Goal: Information Seeking & Learning: Learn about a topic

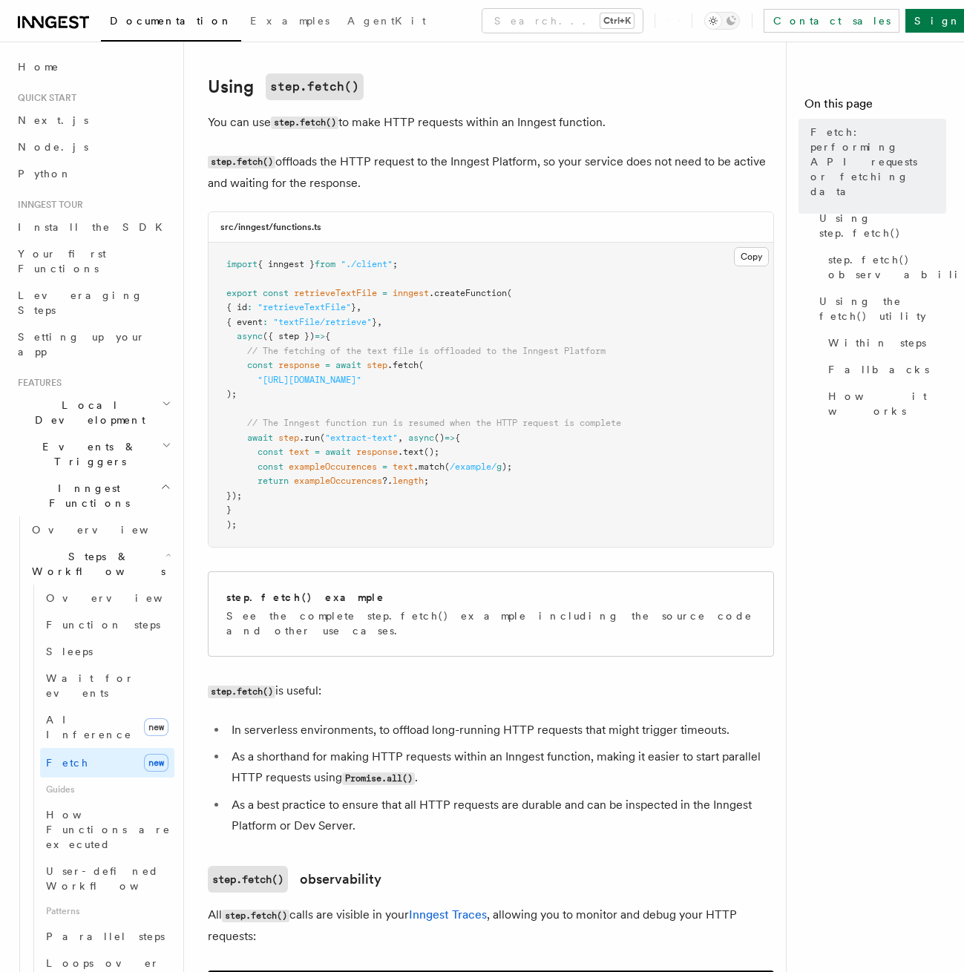
scroll to position [215, 0]
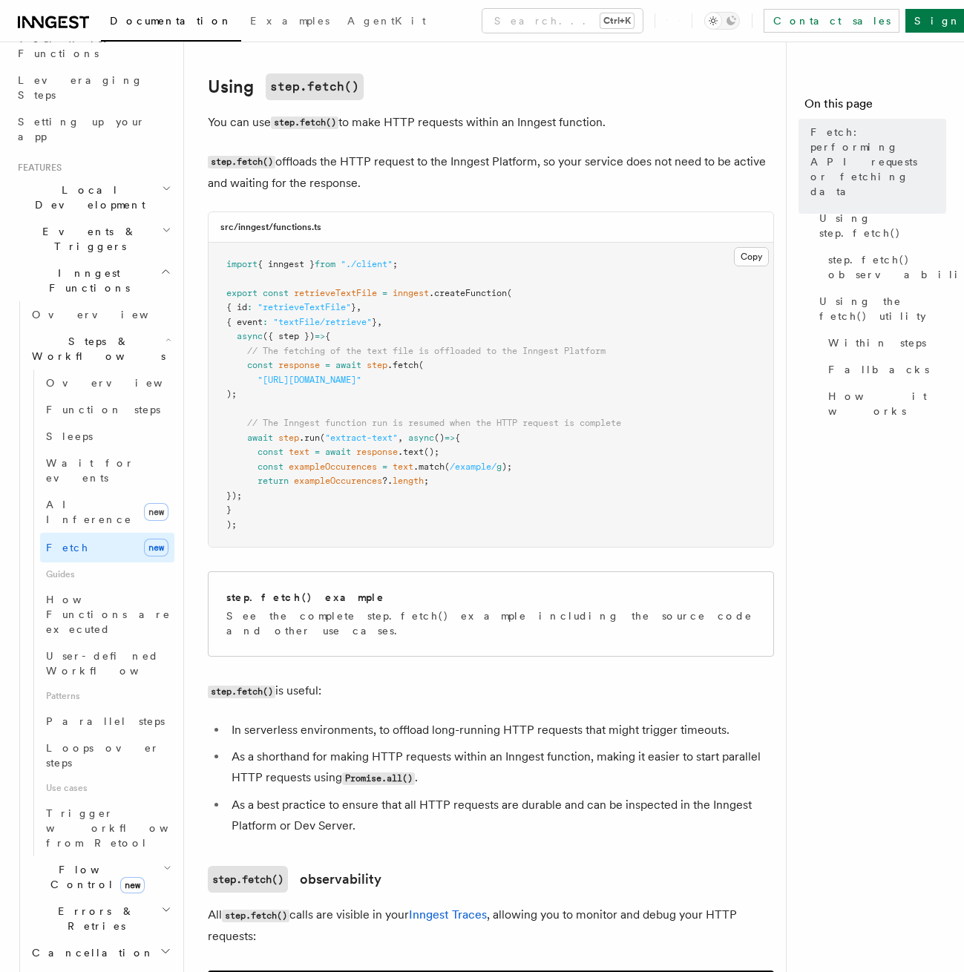
click at [662, 517] on pre "import { inngest } from "./client" ; export const retrieveTextFile = inngest .c…" at bounding box center [490, 395] width 565 height 305
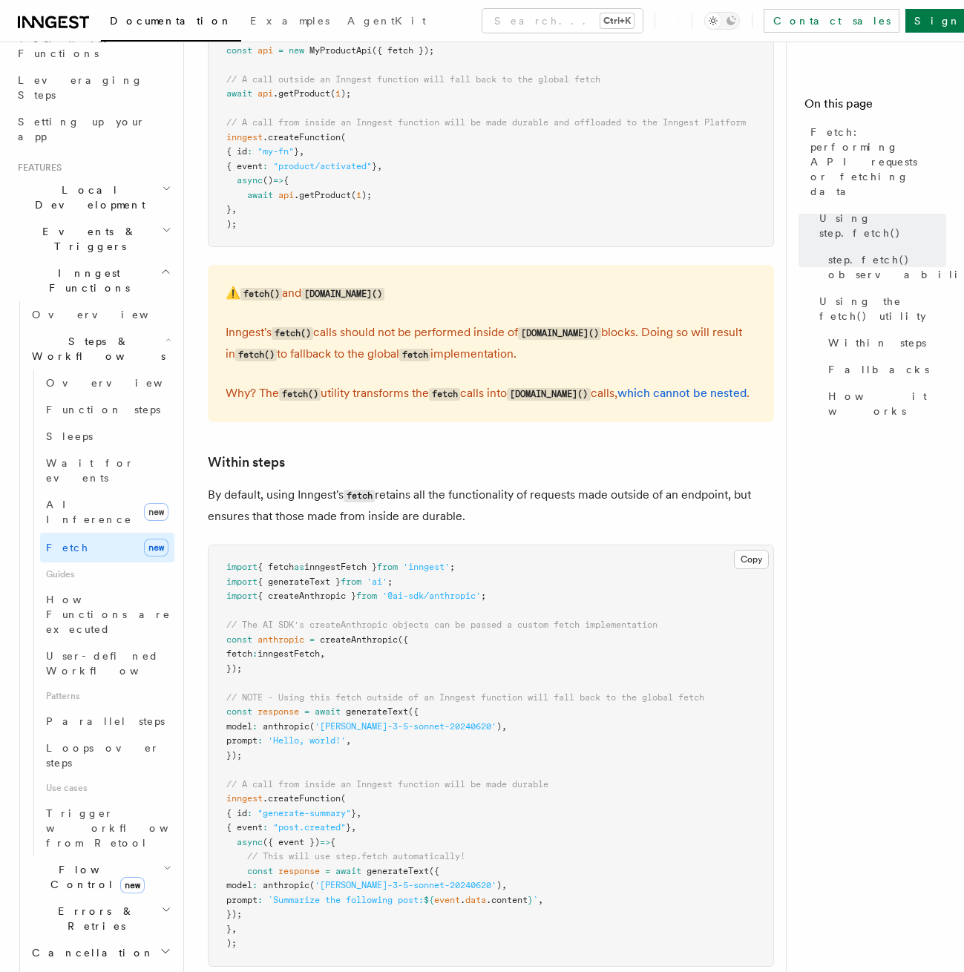
scroll to position [2327, 0]
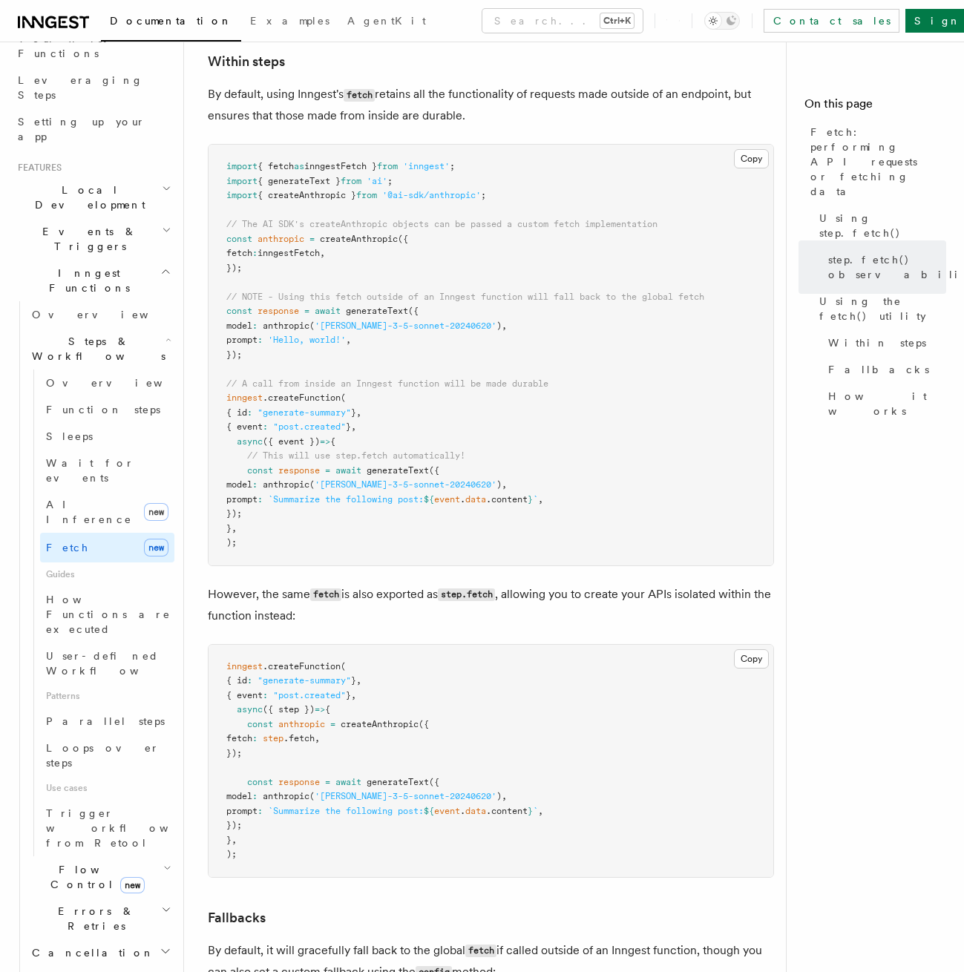
click at [656, 560] on pre "import { fetch as inngestFetch } from 'inngest' ; import { generateText } from …" at bounding box center [490, 355] width 565 height 421
click at [872, 383] on link "How it works" at bounding box center [884, 404] width 124 height 42
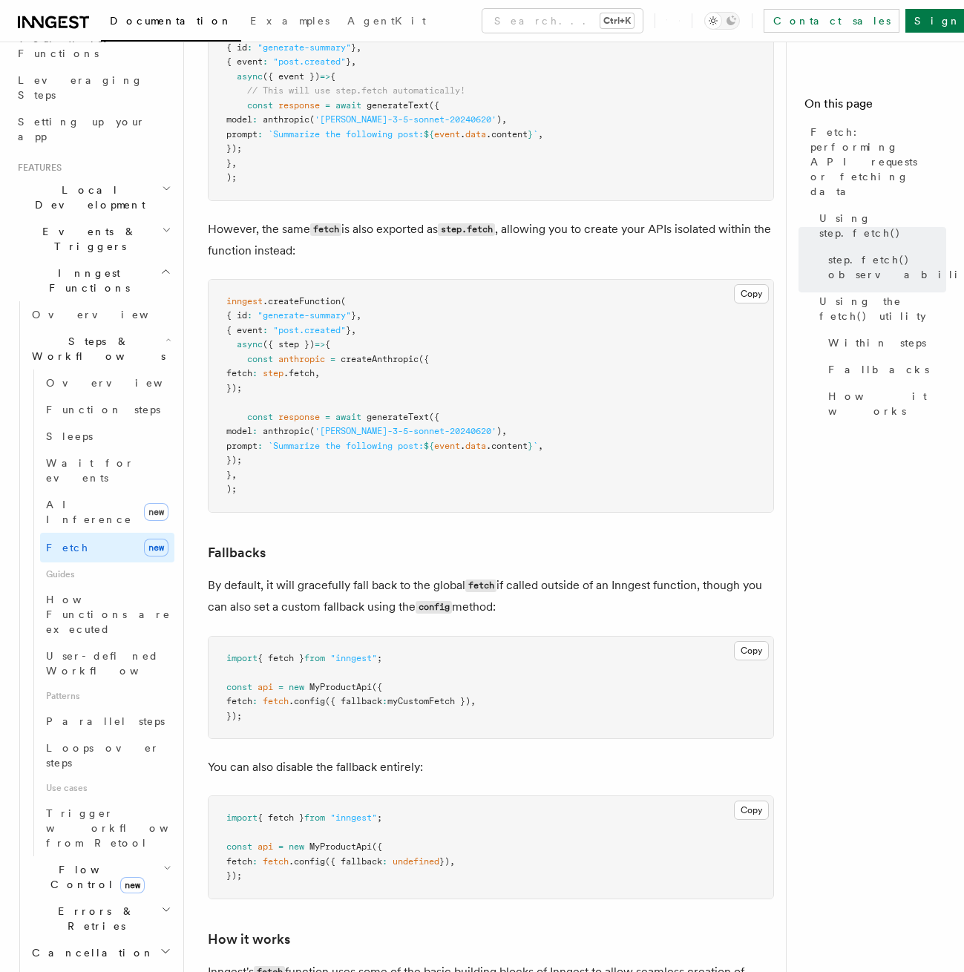
scroll to position [2708, 0]
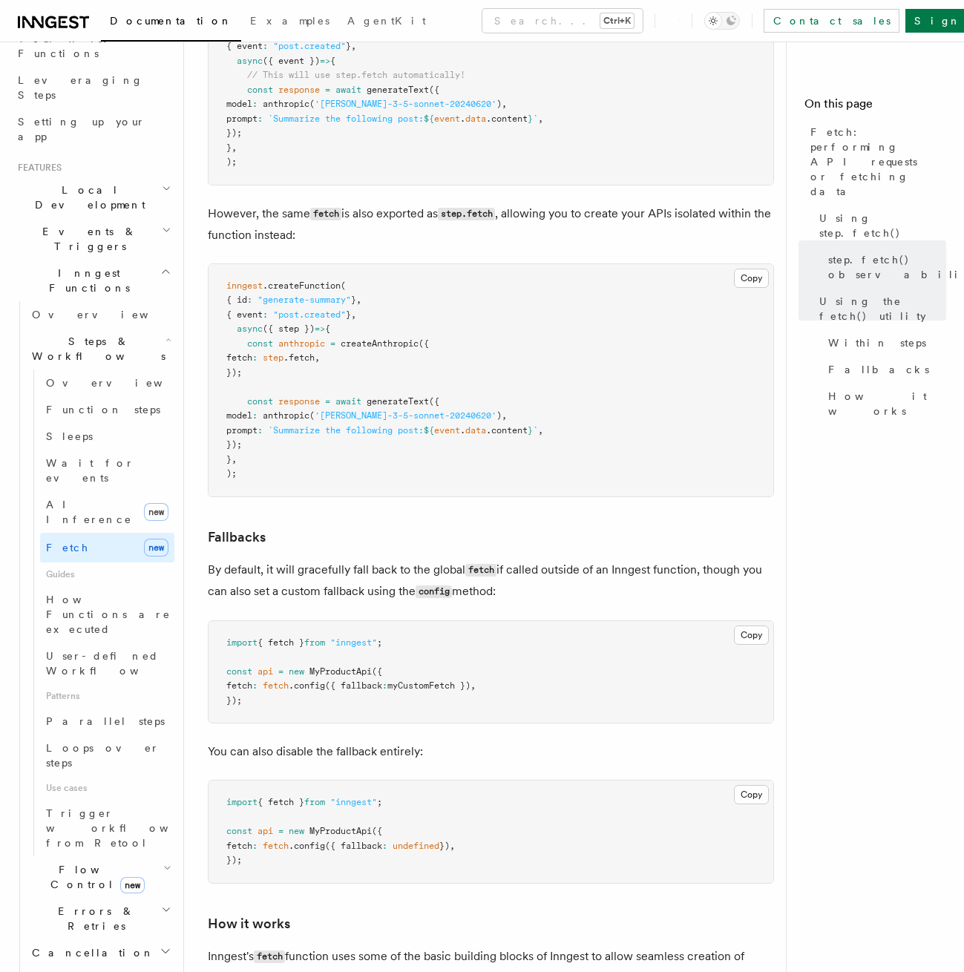
click at [559, 361] on pre "inngest .createFunction ( { id : "generate-summary" } , { event : "post.created…" at bounding box center [490, 380] width 565 height 232
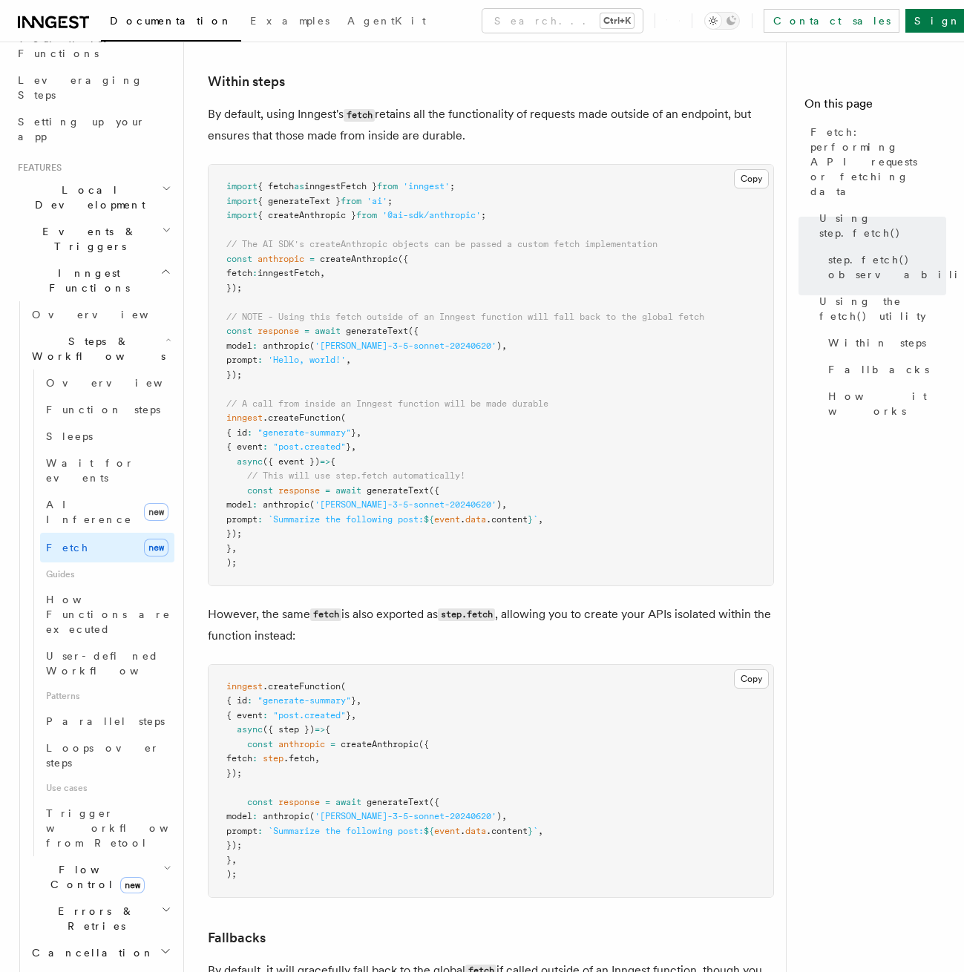
scroll to position [2174, 0]
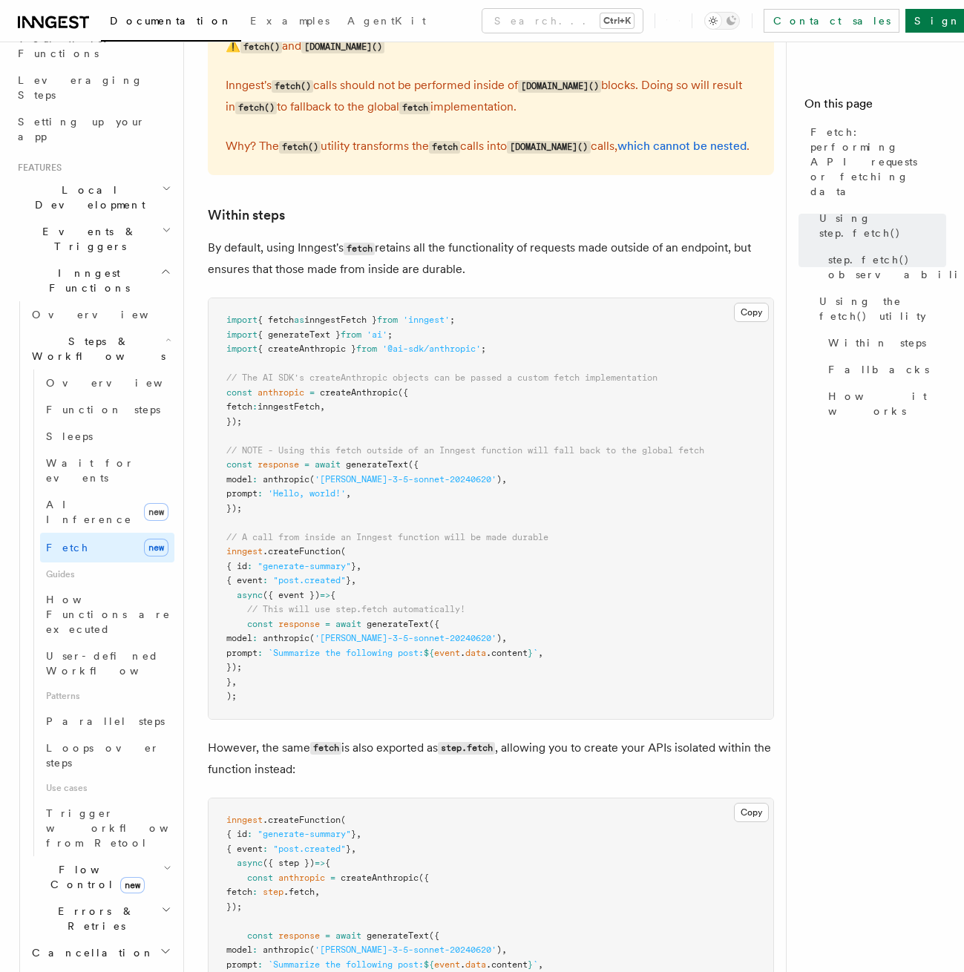
click at [574, 419] on pre "import { fetch as inngestFetch } from 'inngest' ; import { generateText } from …" at bounding box center [490, 508] width 565 height 421
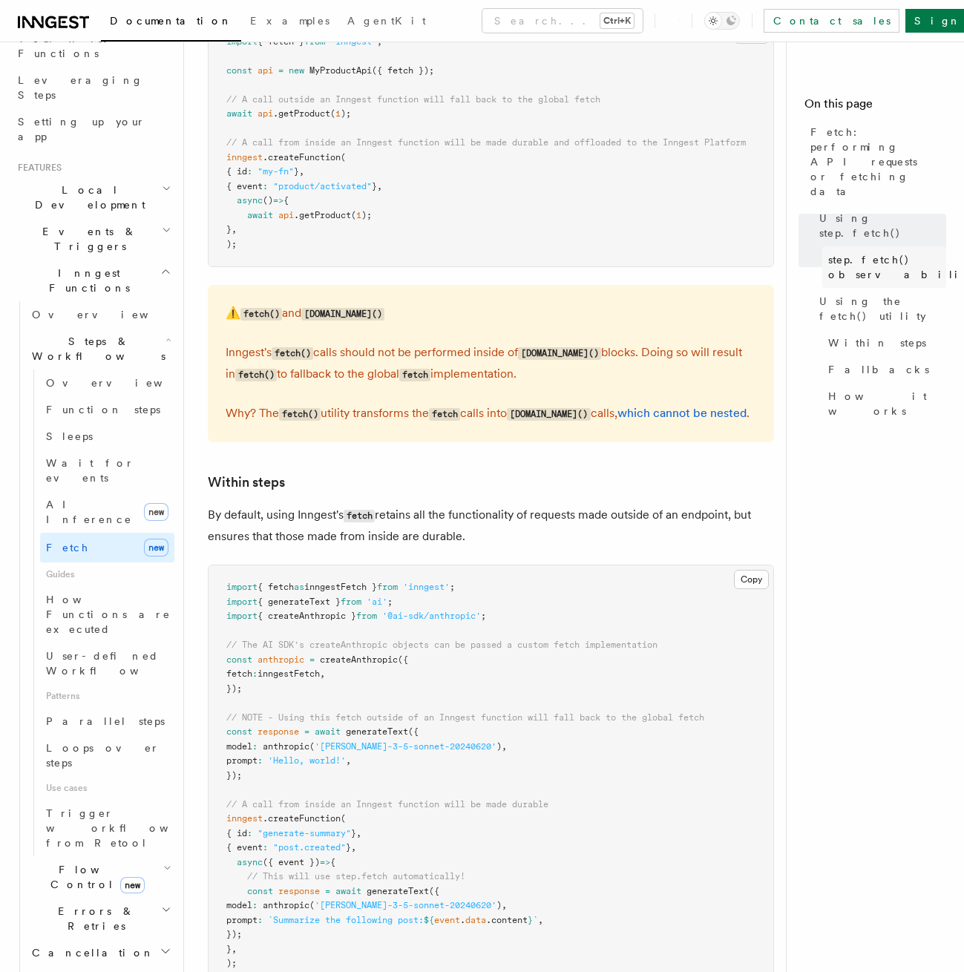
click at [891, 252] on span "step.fetch() observability" at bounding box center [901, 267] width 147 height 30
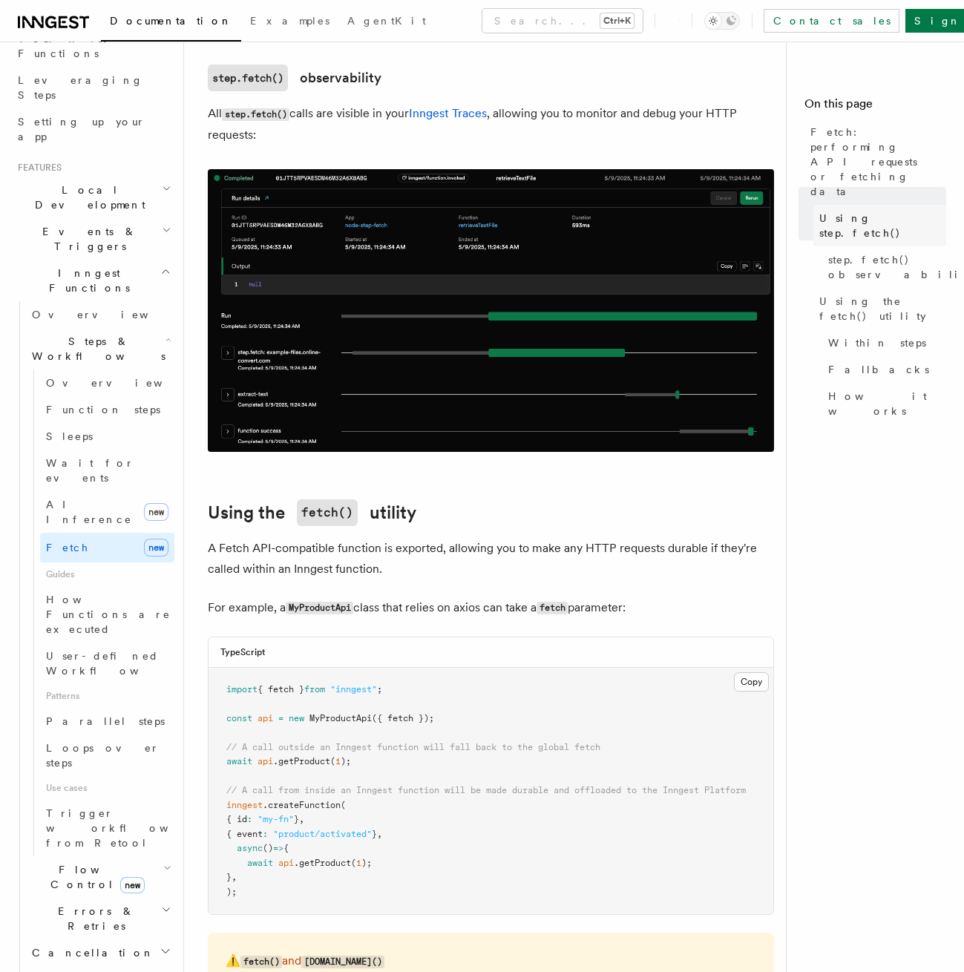
click at [885, 211] on span "Using step.fetch()" at bounding box center [882, 226] width 127 height 30
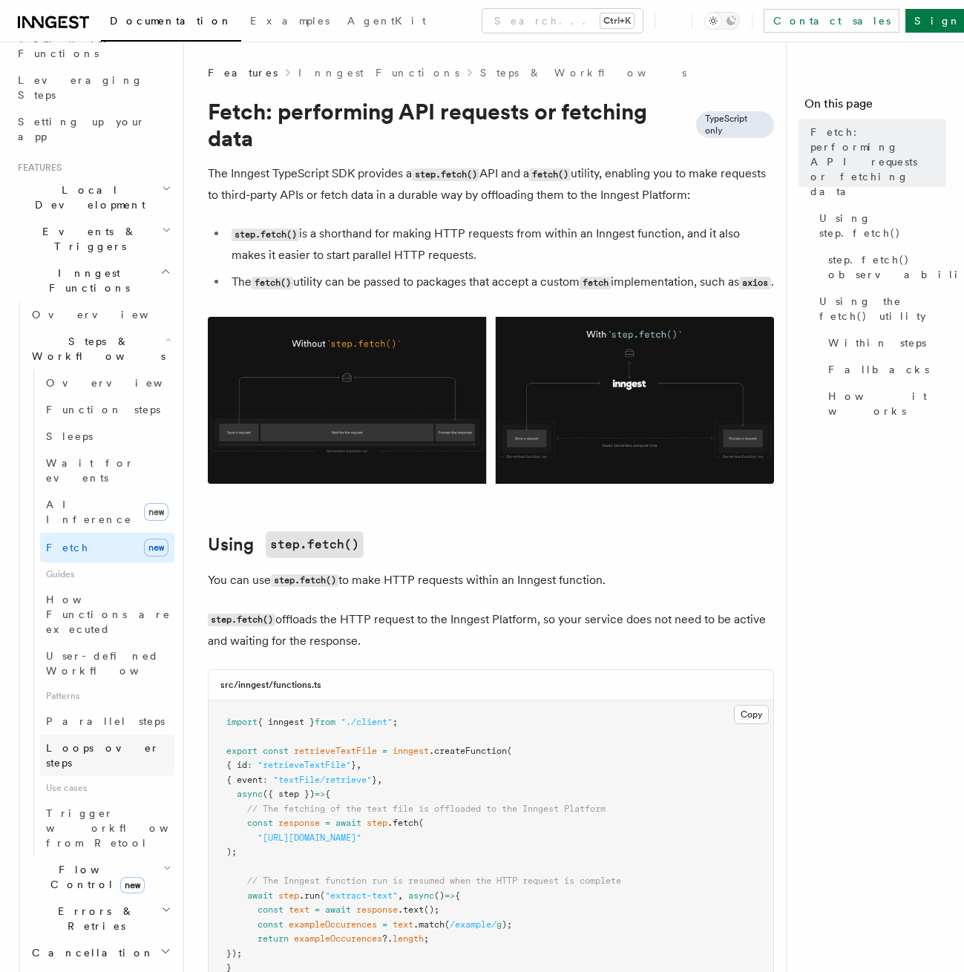
click at [147, 734] on link "Loops over steps" at bounding box center [107, 755] width 134 height 42
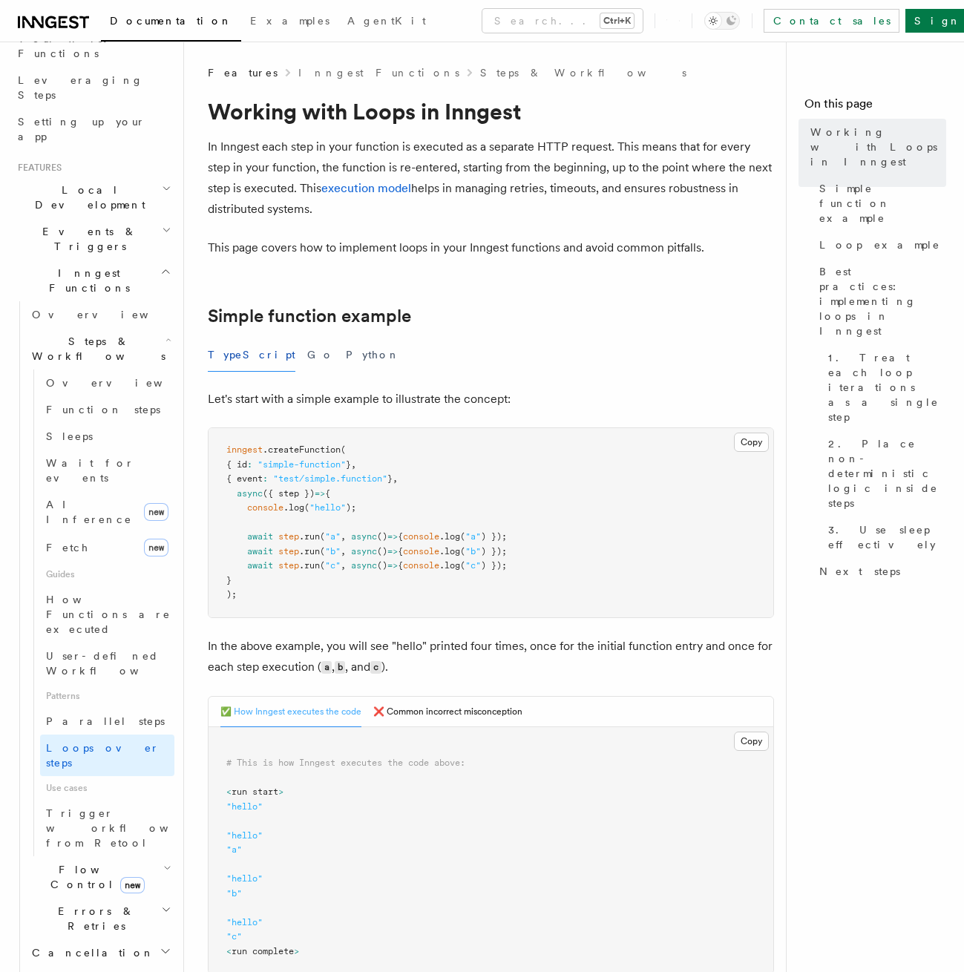
drag, startPoint x: 99, startPoint y: 682, endPoint x: 100, endPoint y: 705, distance: 23.0
click at [100, 697] on ul "Overview Steps & Workflows Overview Function steps Sleeps Wait for events AI In…" at bounding box center [96, 660] width 155 height 718
click at [100, 904] on span "Errors & Retries" at bounding box center [93, 919] width 135 height 30
click at [102, 939] on link "Overview" at bounding box center [107, 952] width 134 height 27
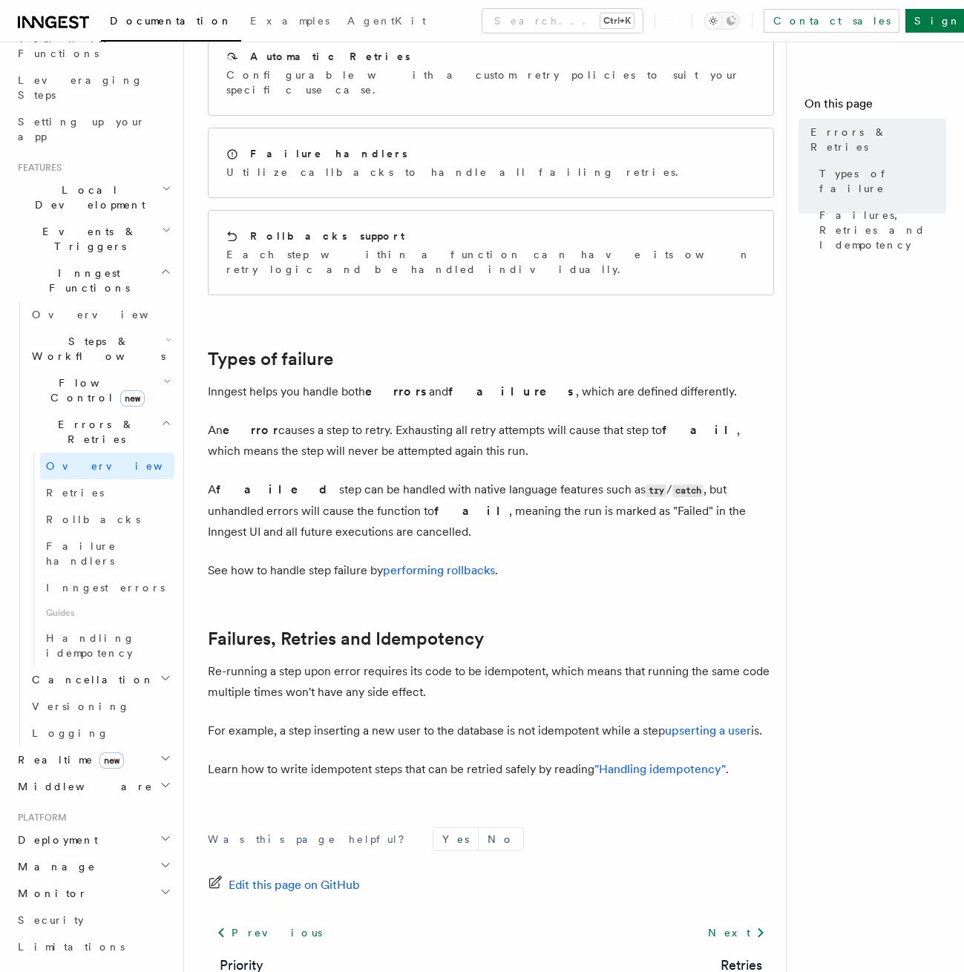
scroll to position [267, 0]
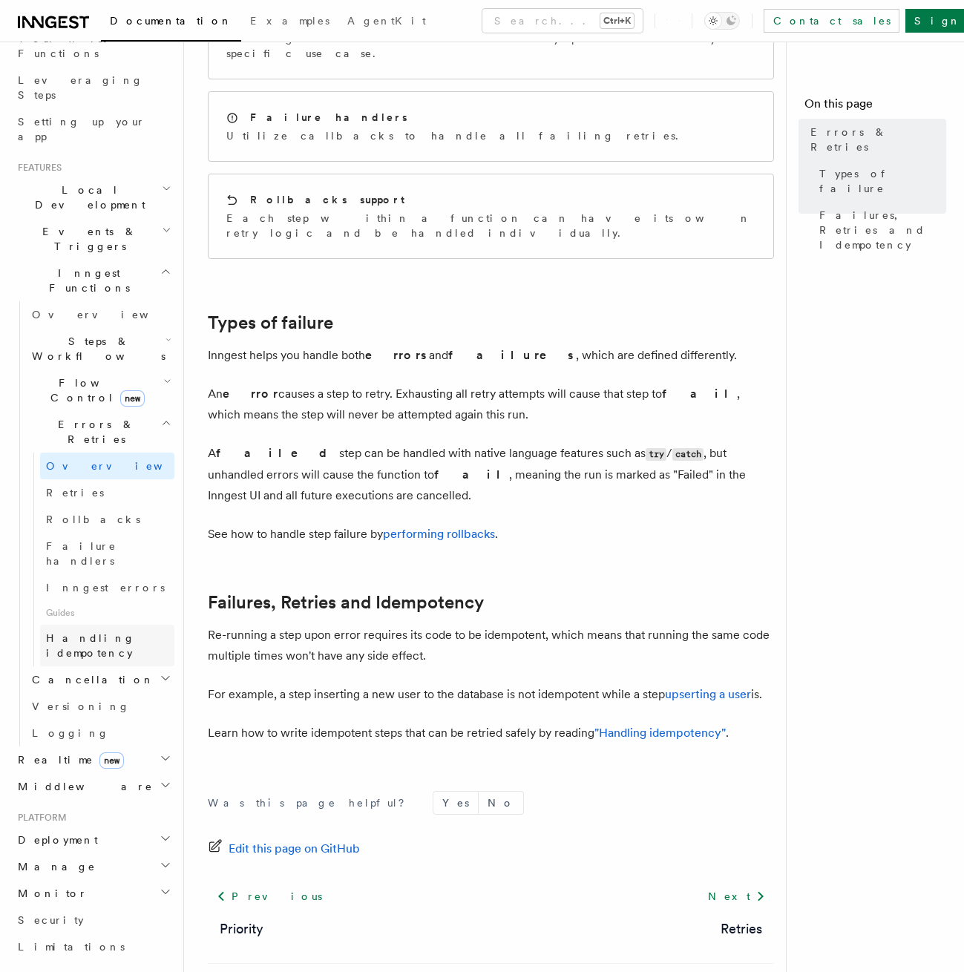
click at [136, 625] on link "Handling idempotency" at bounding box center [107, 646] width 134 height 42
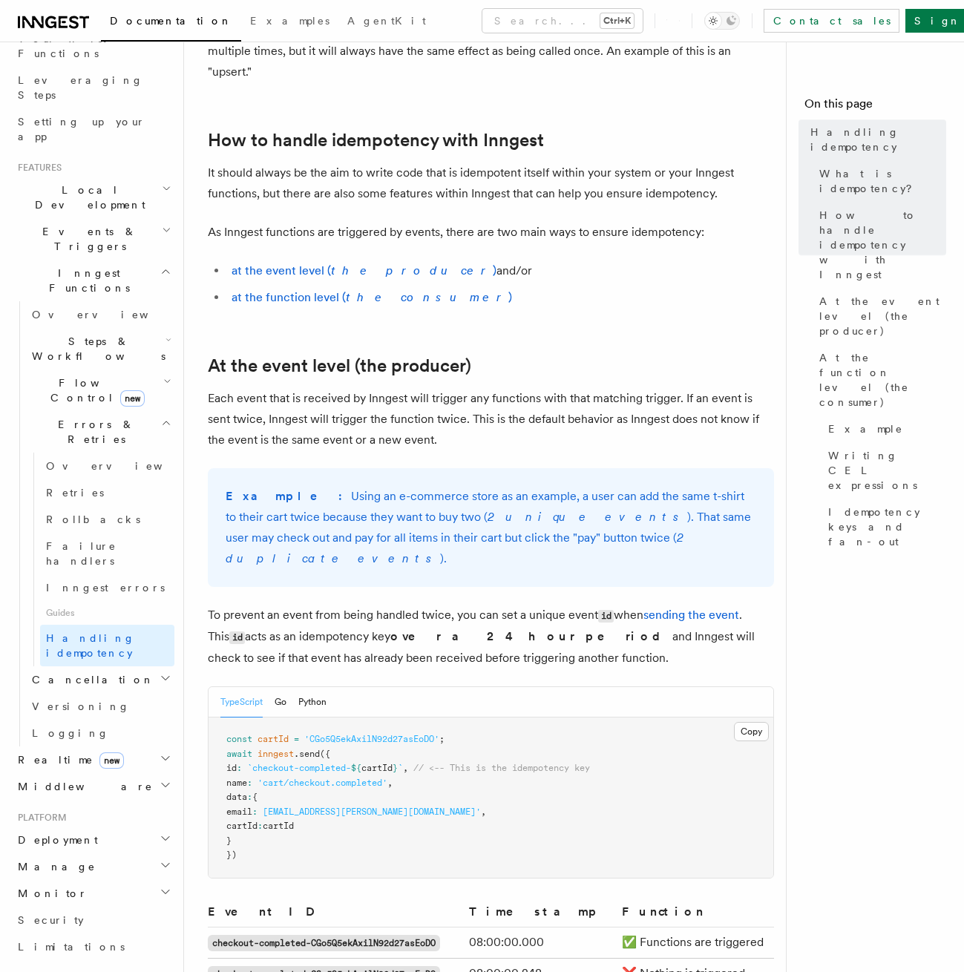
scroll to position [267, 0]
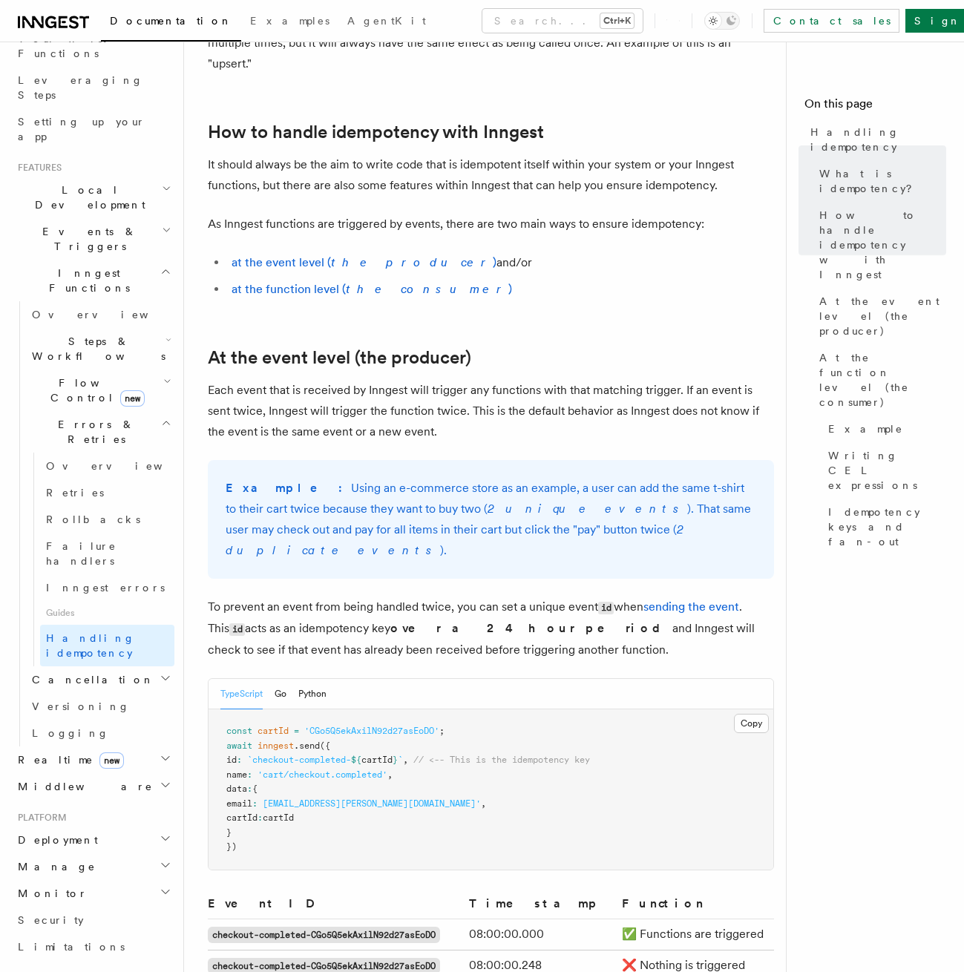
click at [158, 453] on link "Overview" at bounding box center [107, 466] width 134 height 27
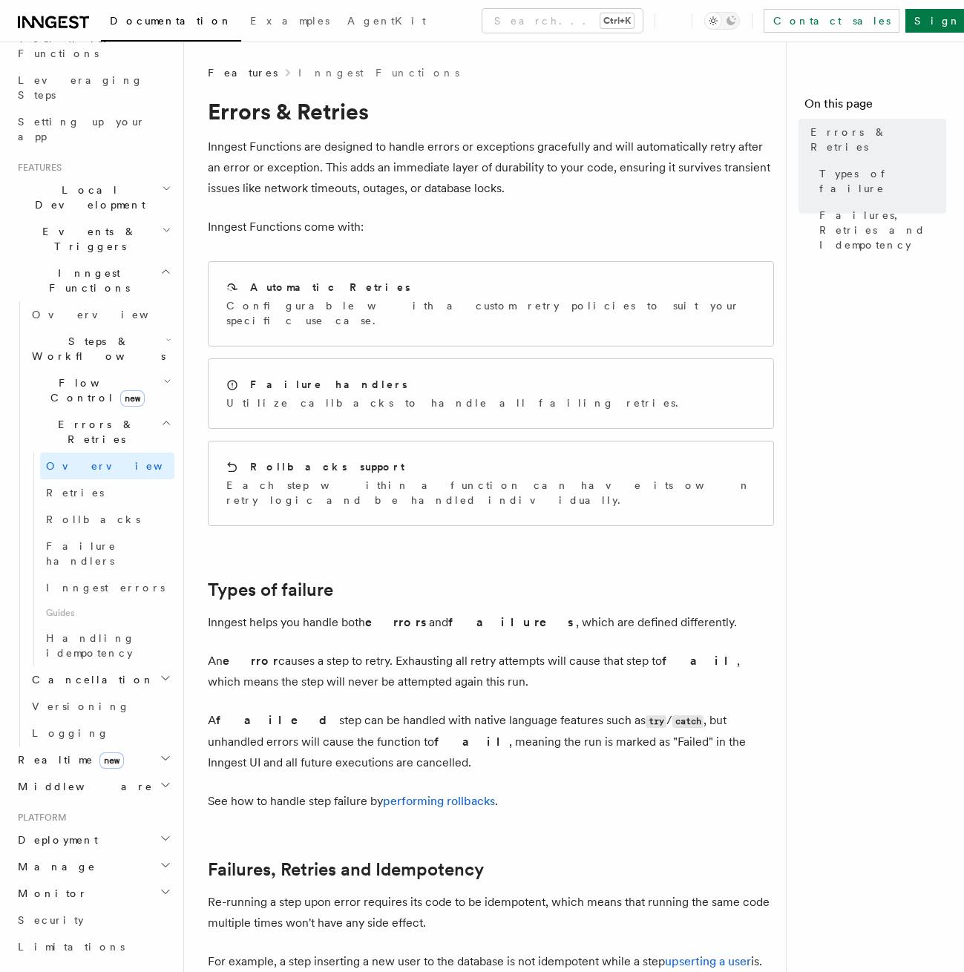
click at [159, 411] on h2 "Errors & Retries" at bounding box center [100, 432] width 148 height 42
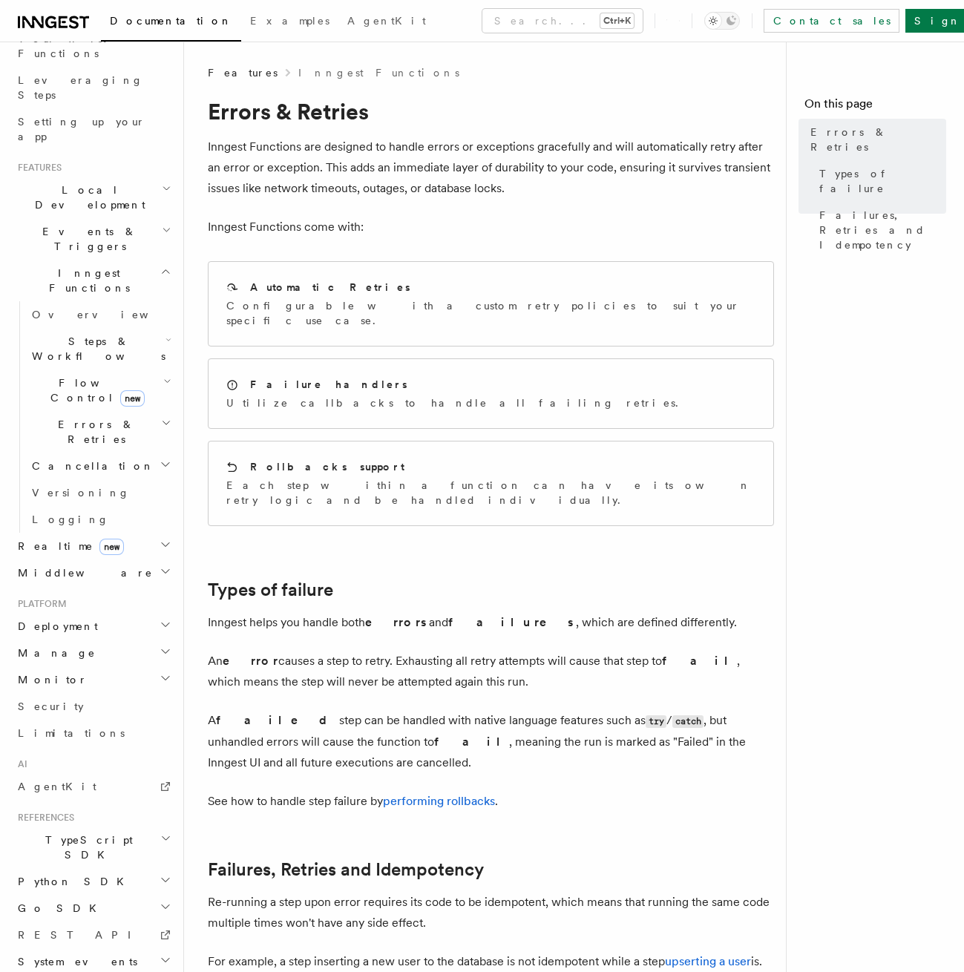
drag, startPoint x: 167, startPoint y: 430, endPoint x: 159, endPoint y: 431, distance: 7.6
click at [160, 431] on header "Search... Documentation Examples AgentKit Home Quick start Next.js Node.js Pyth…" at bounding box center [92, 507] width 184 height 930
click at [159, 565] on icon "button" at bounding box center [165, 571] width 12 height 12
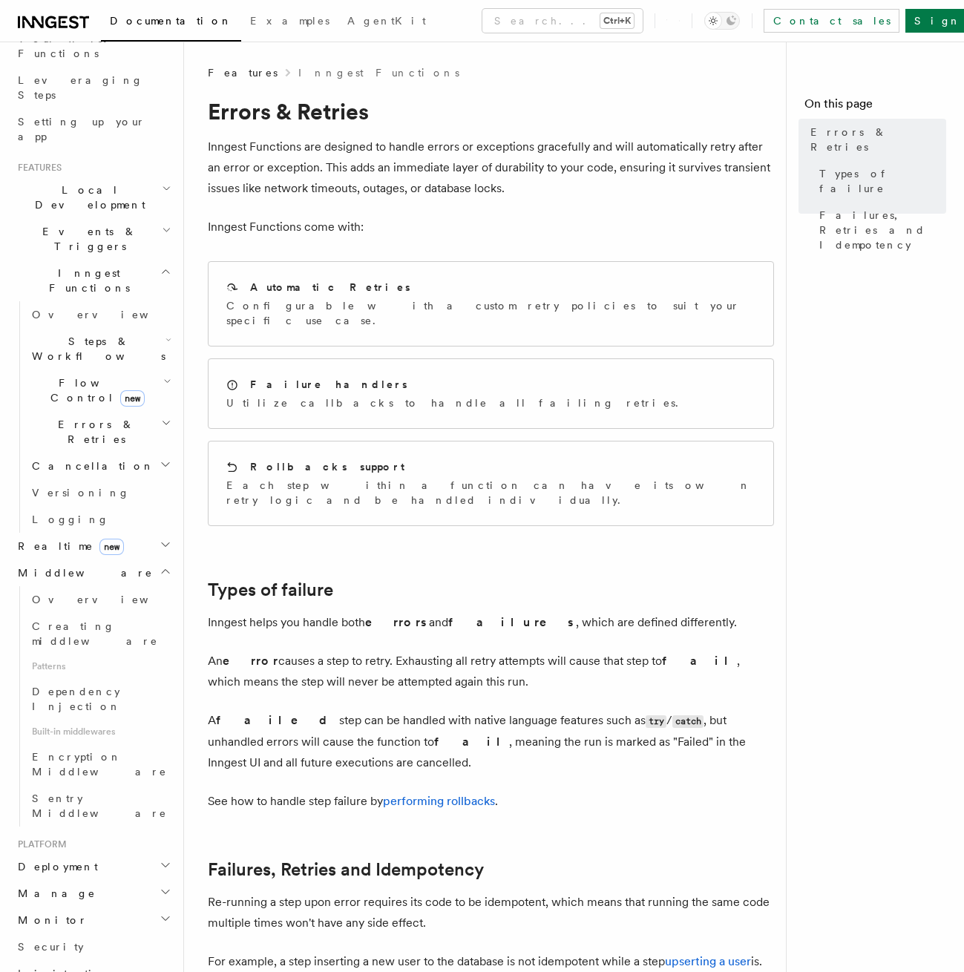
click at [159, 565] on icon "button" at bounding box center [165, 571] width 12 height 12
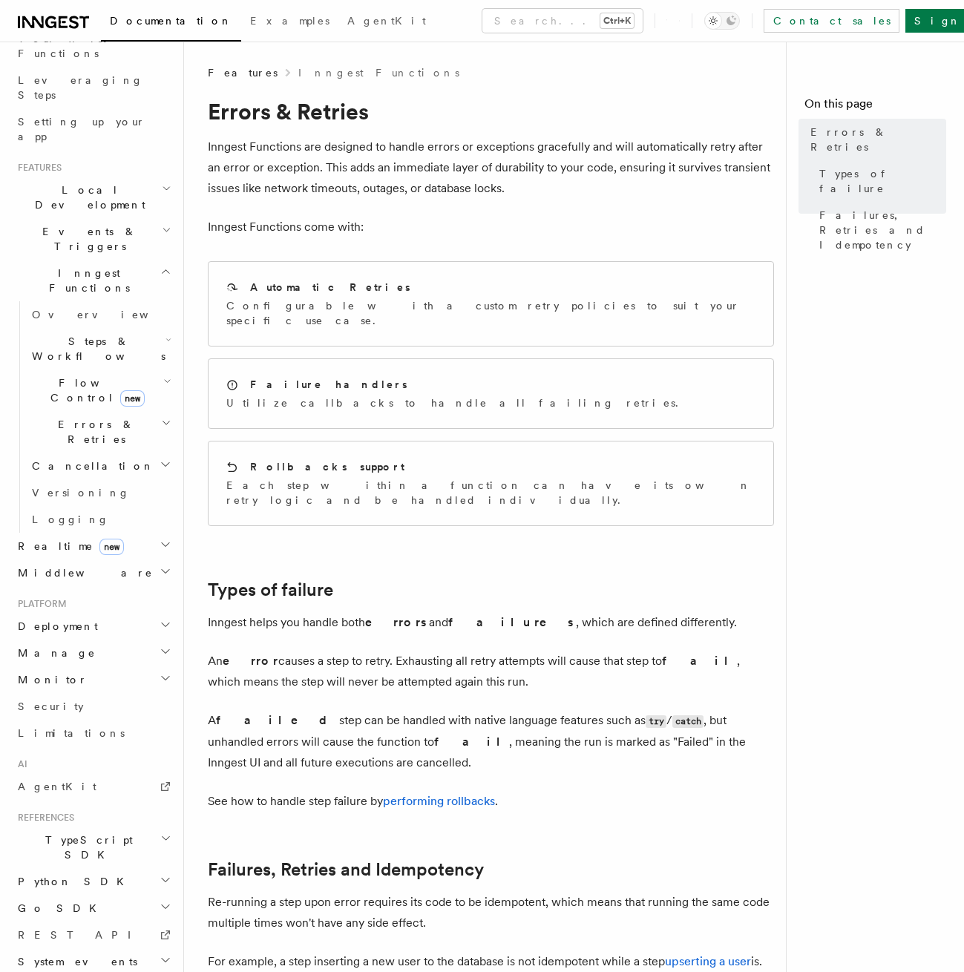
click at [159, 539] on icon "button" at bounding box center [165, 545] width 12 height 12
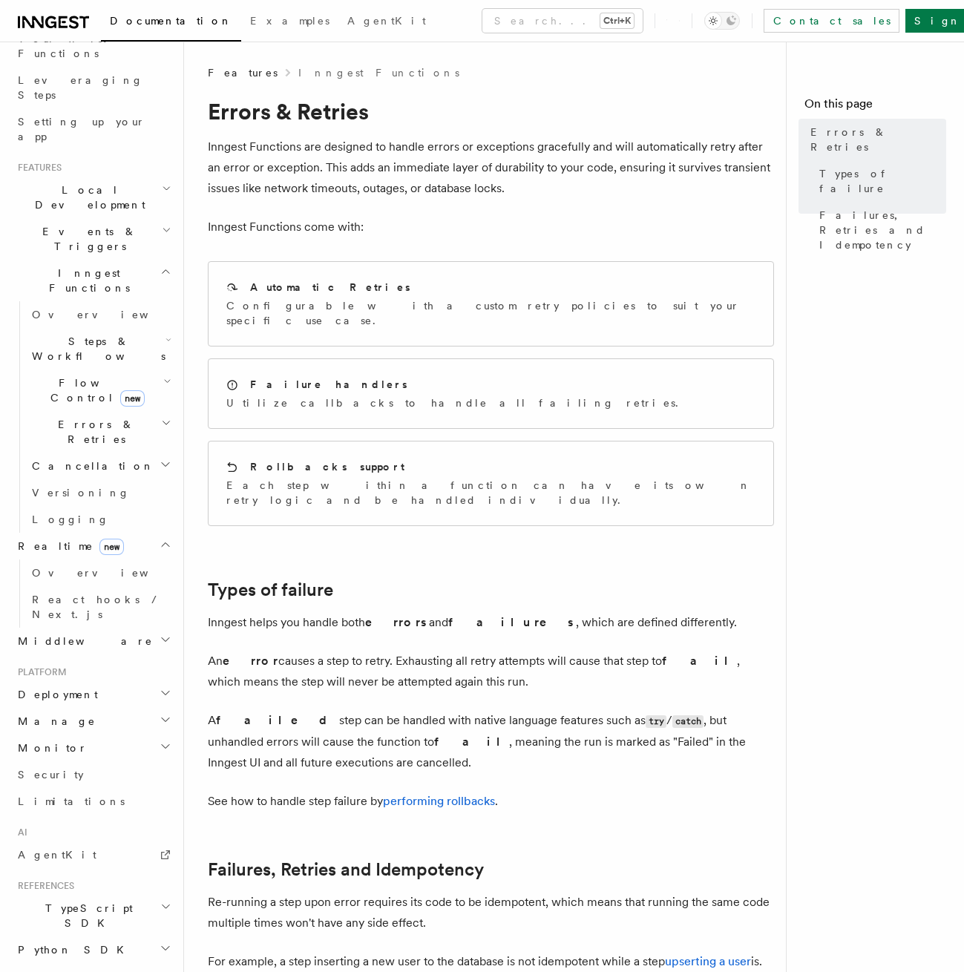
click at [159, 539] on icon "button" at bounding box center [165, 545] width 12 height 12
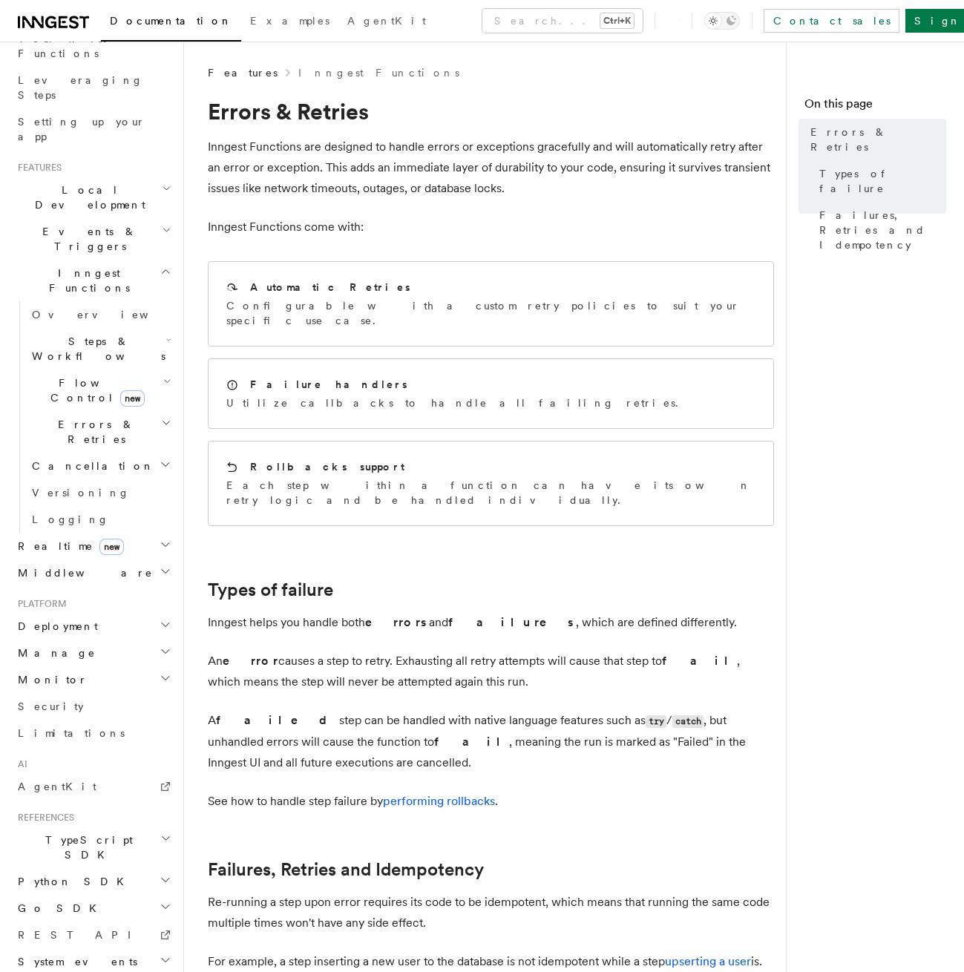
click at [866, 378] on nav "On this page Errors & Retries Types of failure Failures, Retries and Idempotency" at bounding box center [875, 507] width 178 height 930
click at [652, 473] on div "Rollbacks support Each step within a function can have its own retry logic and …" at bounding box center [490, 483] width 565 height 84
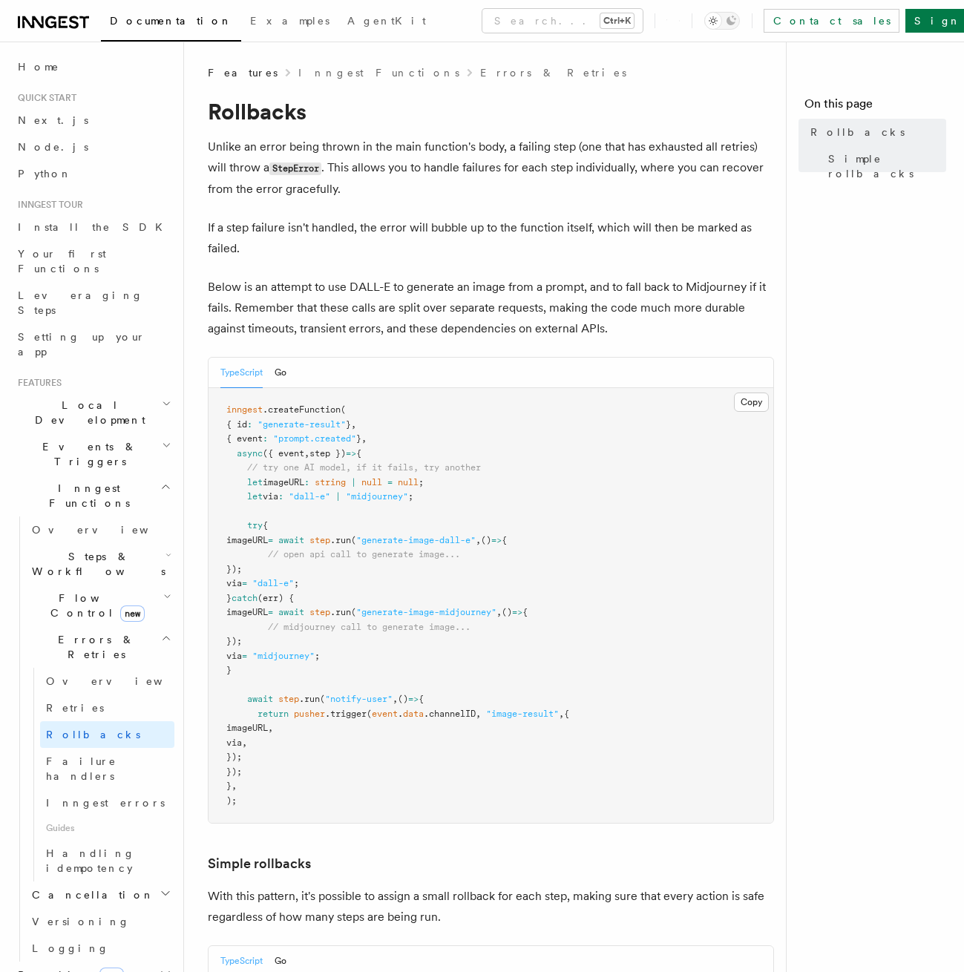
click at [296, 159] on p "Unlike an error being thrown in the main function's body, a failing step (one t…" at bounding box center [491, 167] width 566 height 63
copy code "StepError"
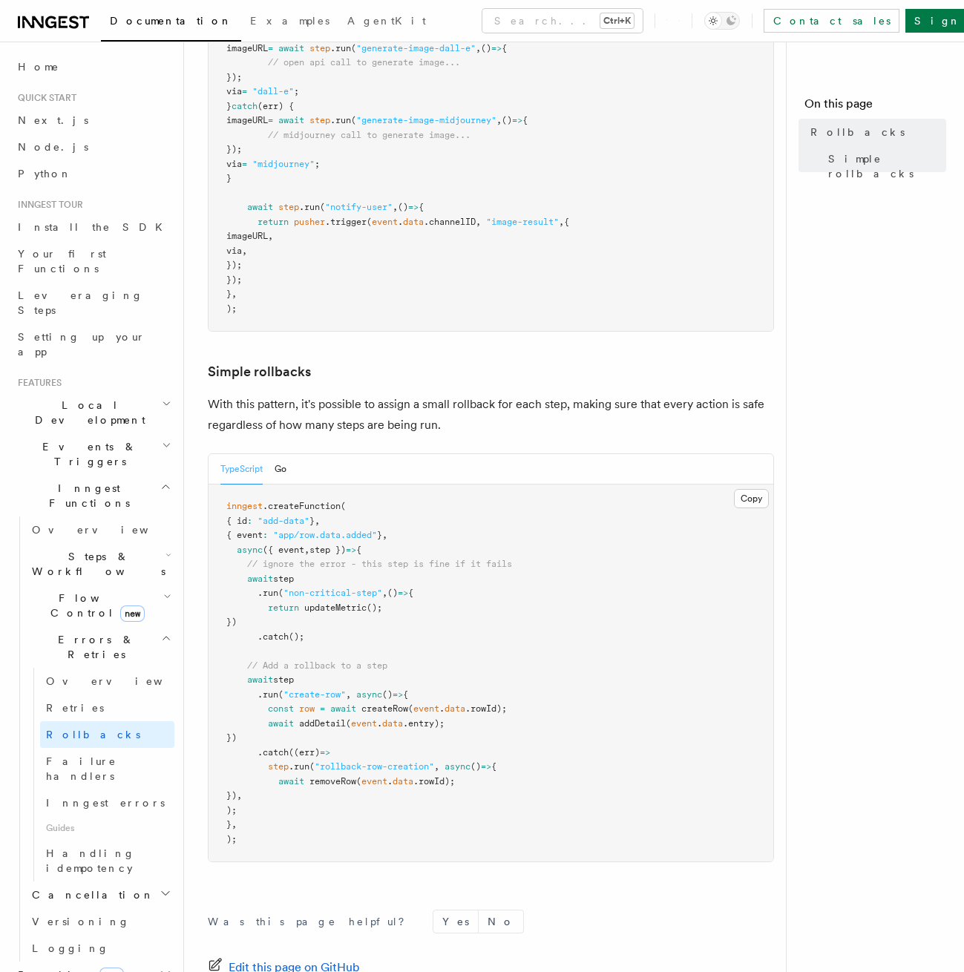
scroll to position [534, 0]
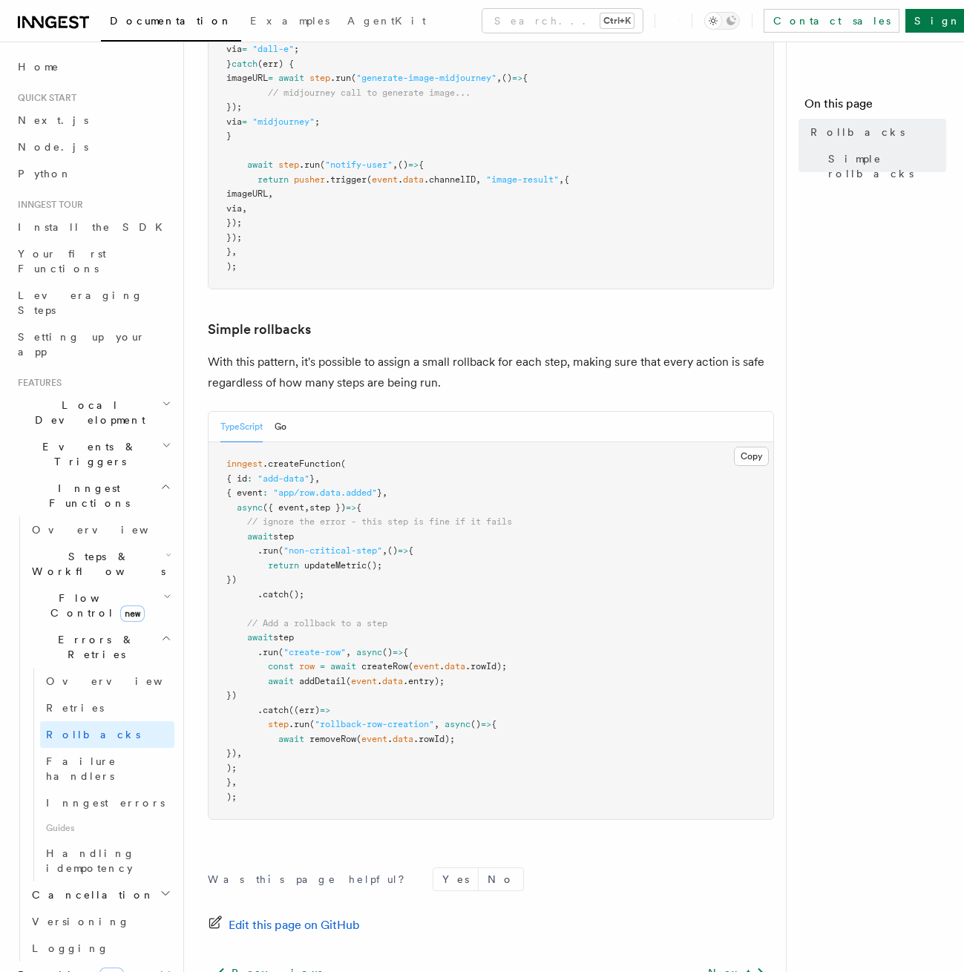
click at [114, 433] on h2 "Events & Triggers" at bounding box center [93, 454] width 162 height 42
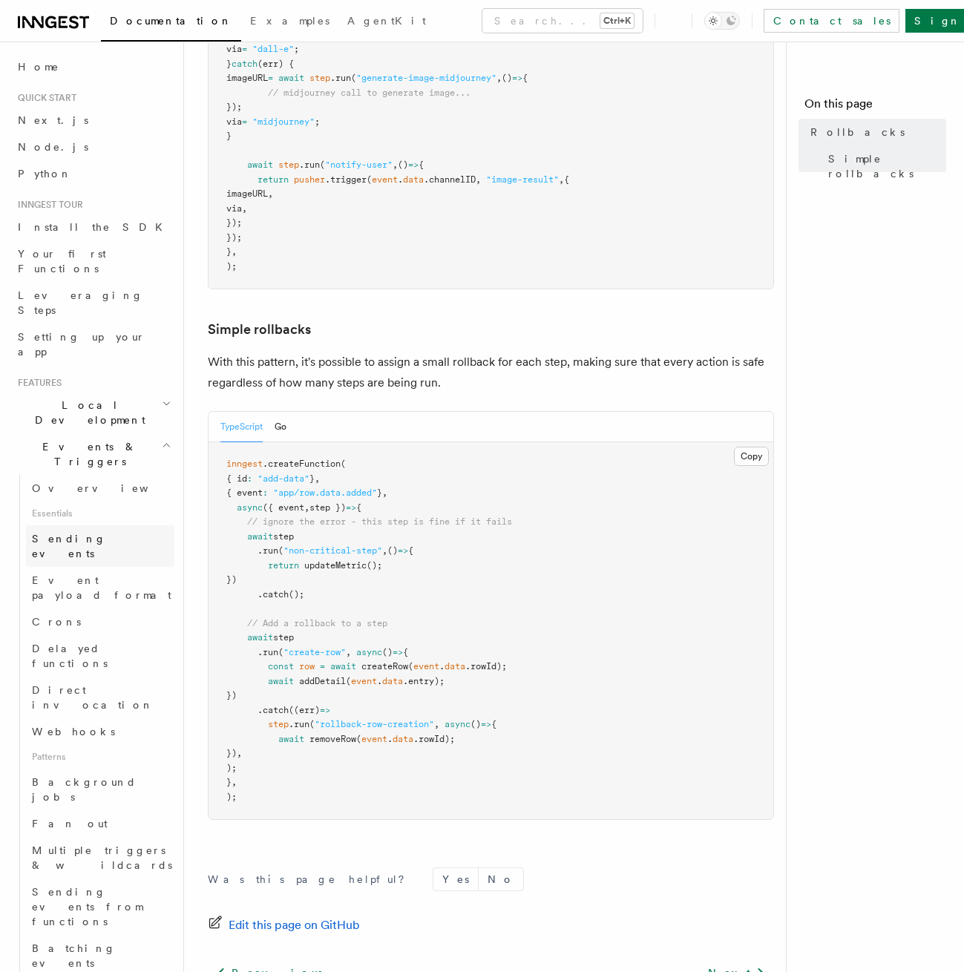
click at [103, 525] on link "Sending events" at bounding box center [100, 546] width 148 height 42
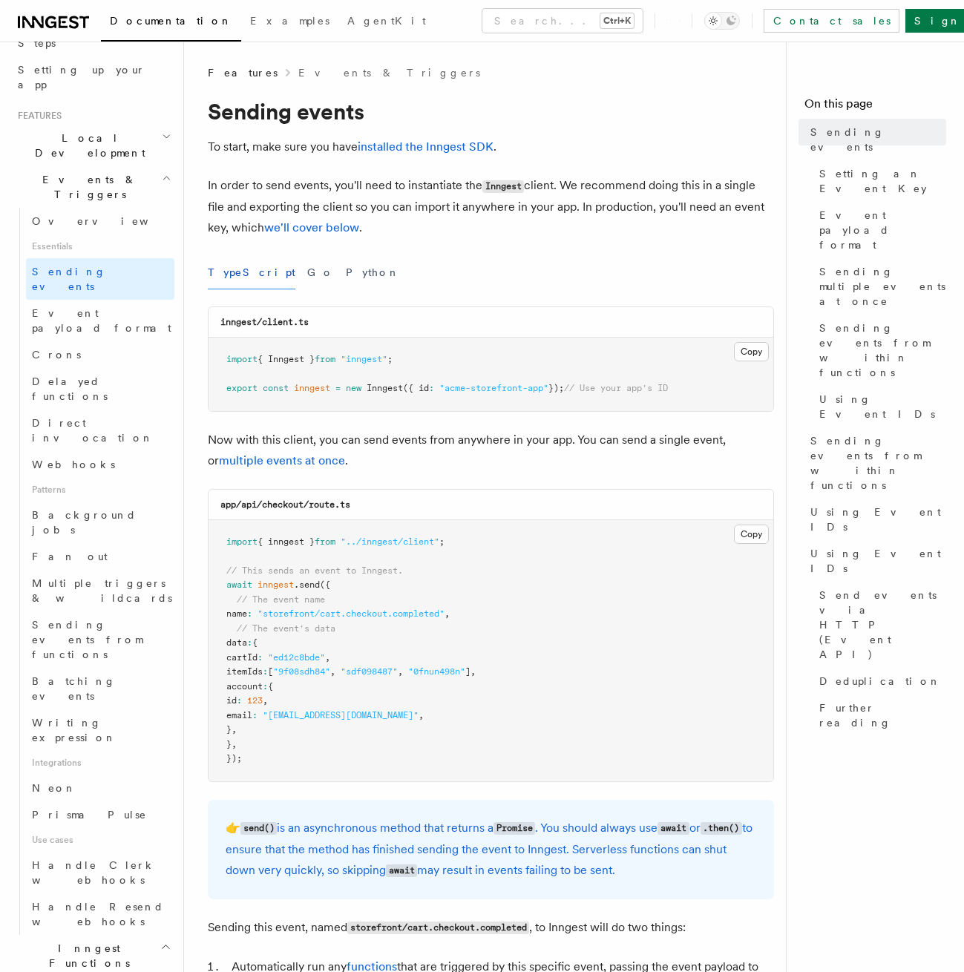
scroll to position [134, 0]
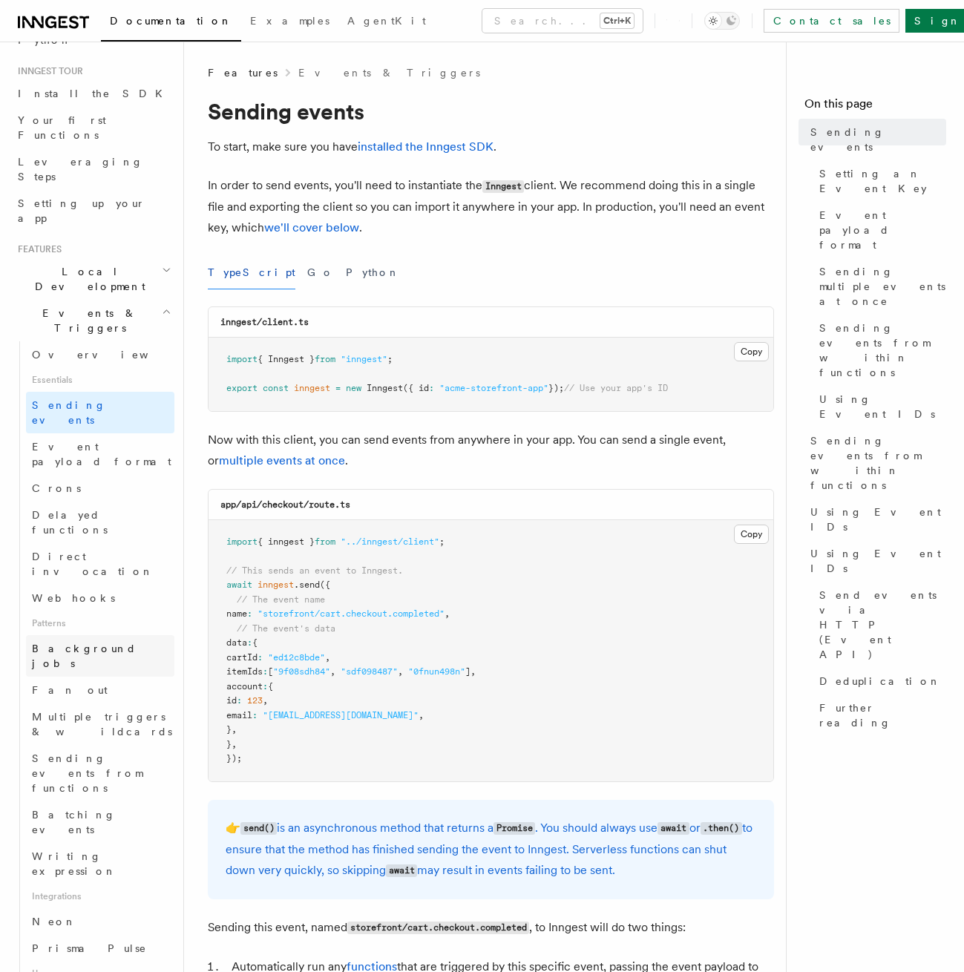
click at [92, 635] on link "Background jobs" at bounding box center [100, 656] width 148 height 42
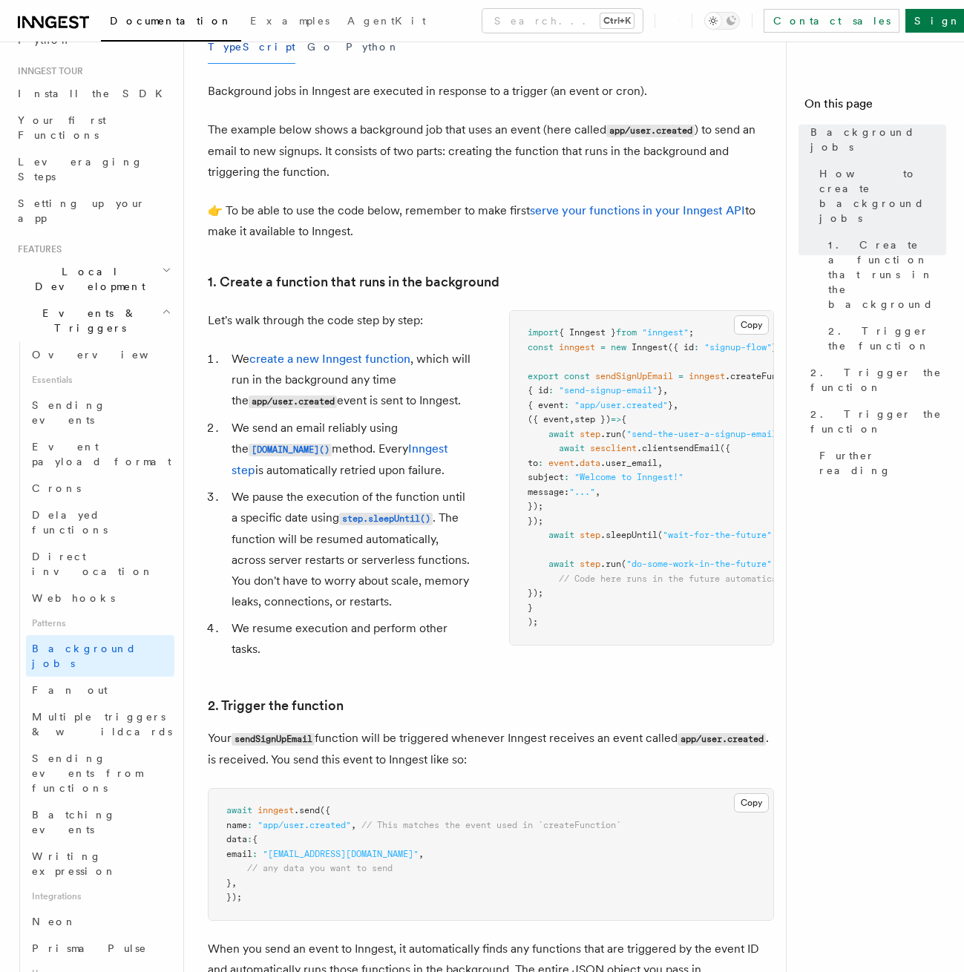
scroll to position [401, 0]
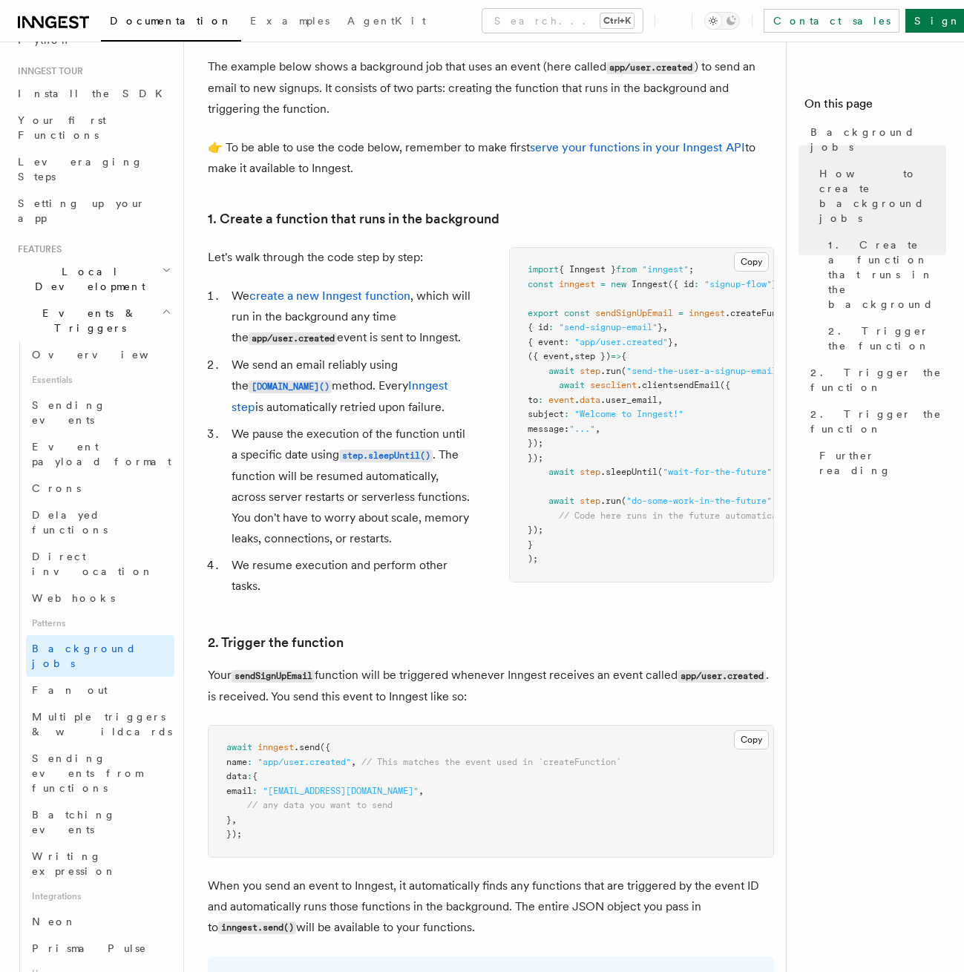
click at [777, 544] on main "Features Events & Triggers Background jobs This guide will walk you through cre…" at bounding box center [503, 640] width 590 height 1998
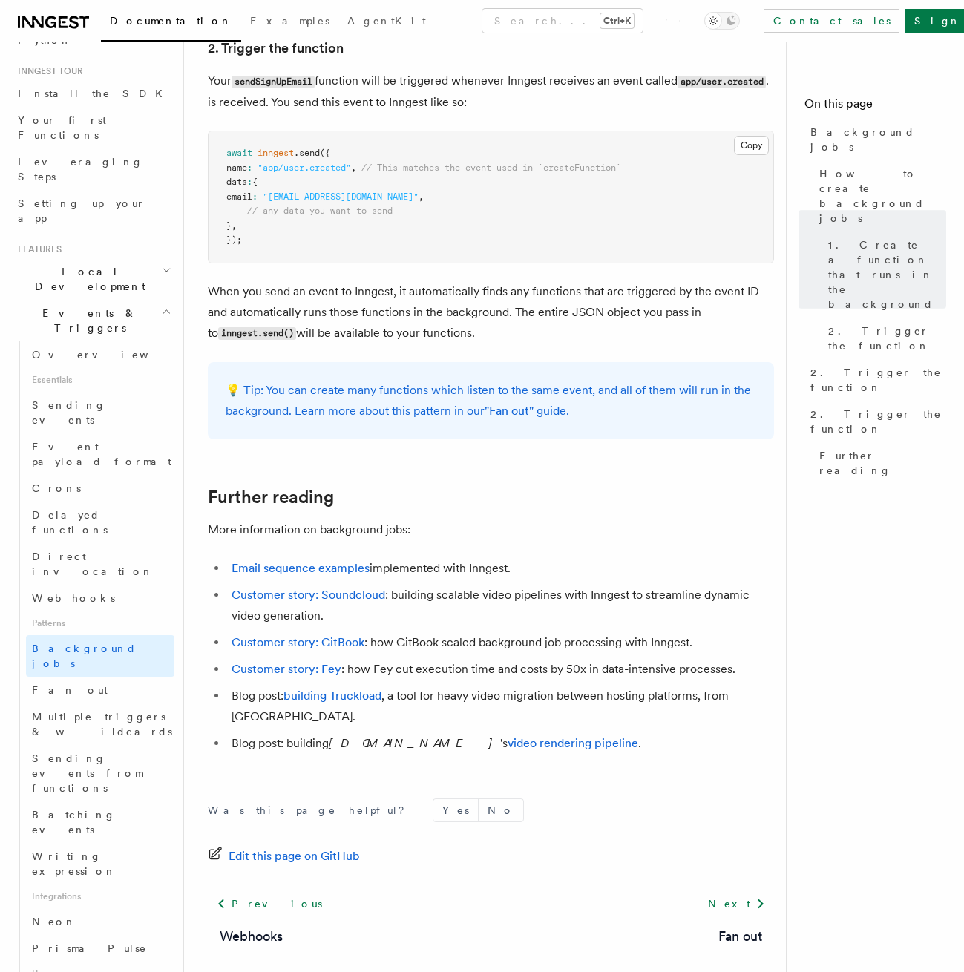
scroll to position [1048, 0]
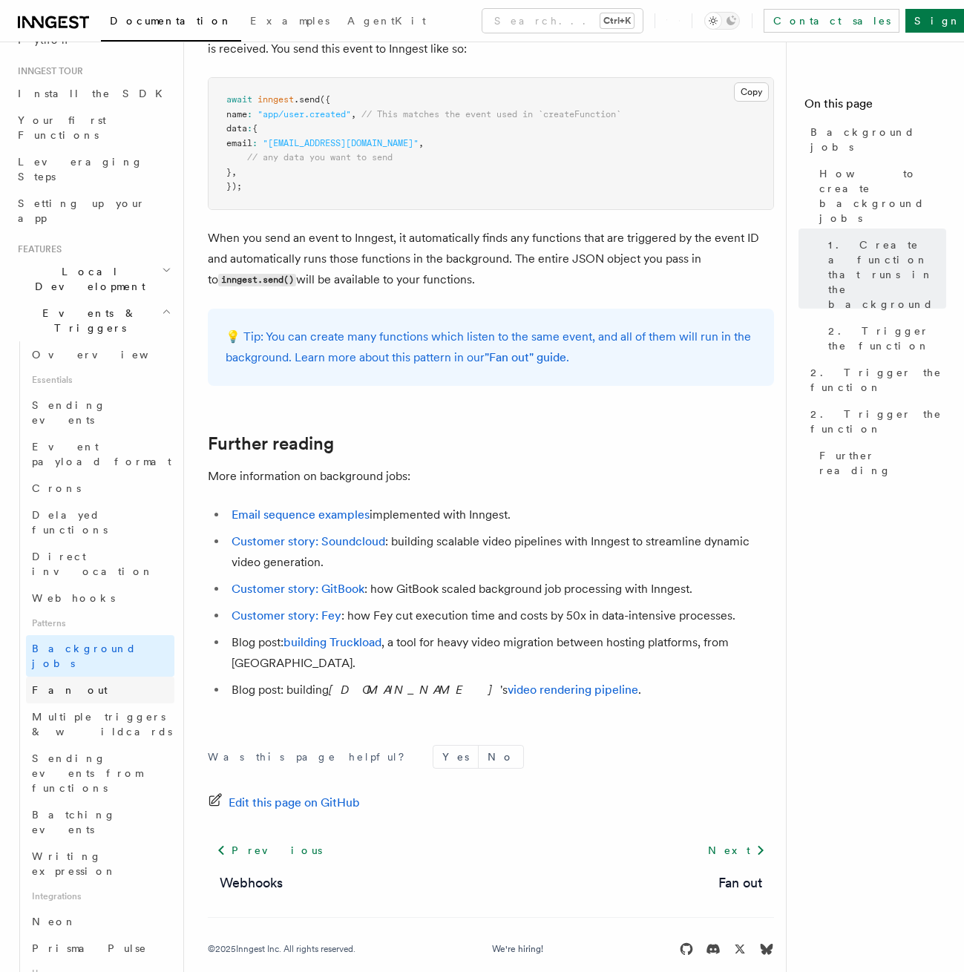
click at [104, 677] on link "Fan out" at bounding box center [100, 690] width 148 height 27
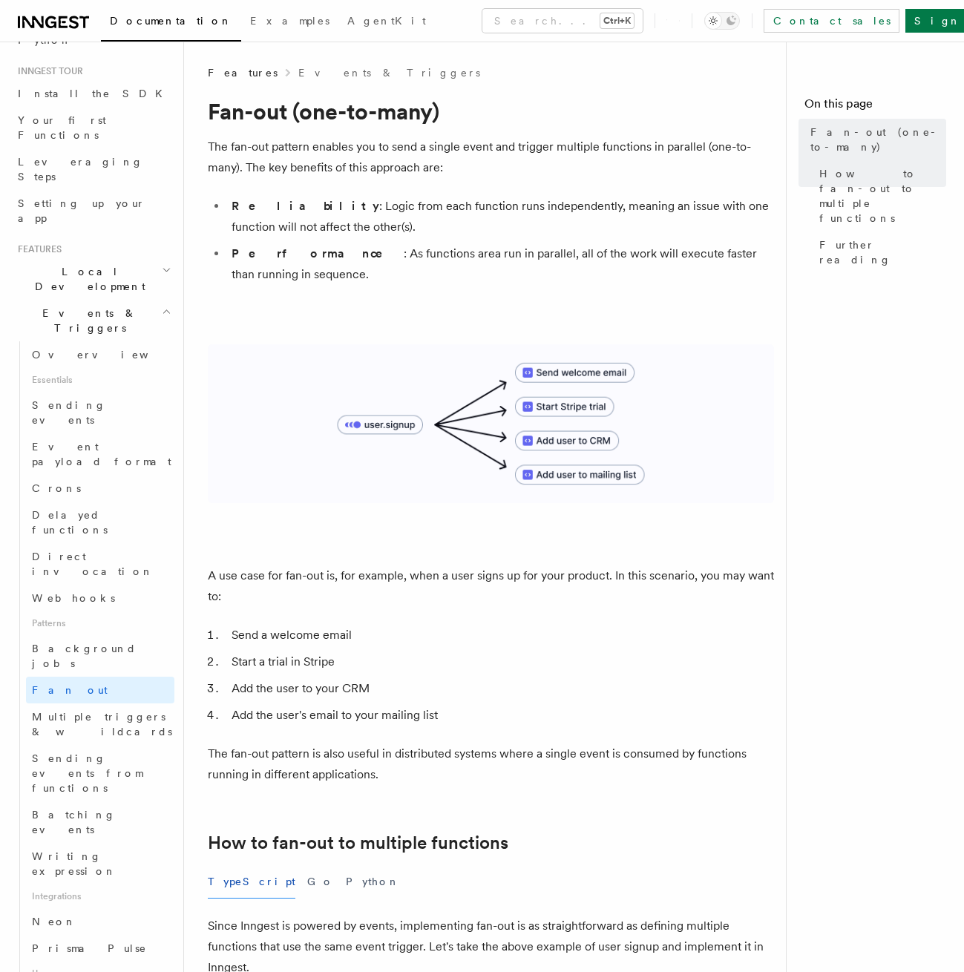
click at [112, 677] on link "Fan out" at bounding box center [100, 690] width 148 height 27
click at [114, 711] on span "Multiple triggers & wildcards" at bounding box center [102, 724] width 140 height 27
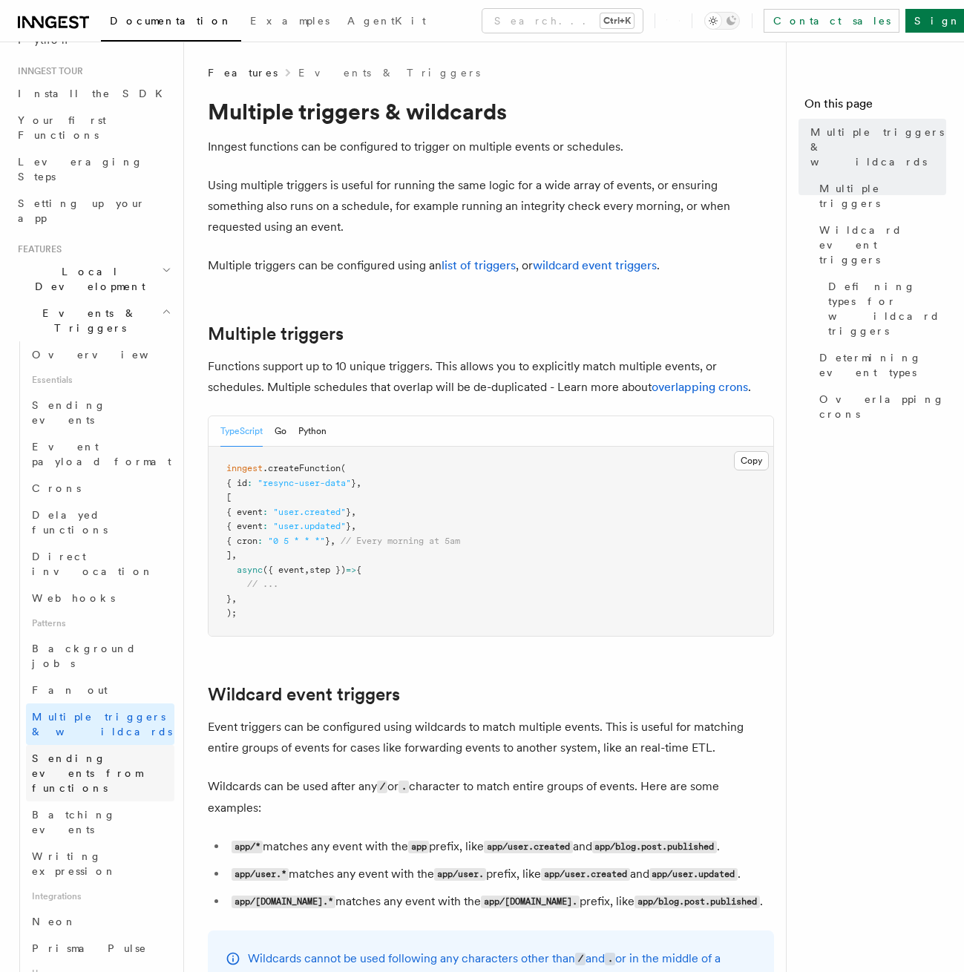
click at [122, 752] on span "Sending events from functions" at bounding box center [87, 773] width 111 height 42
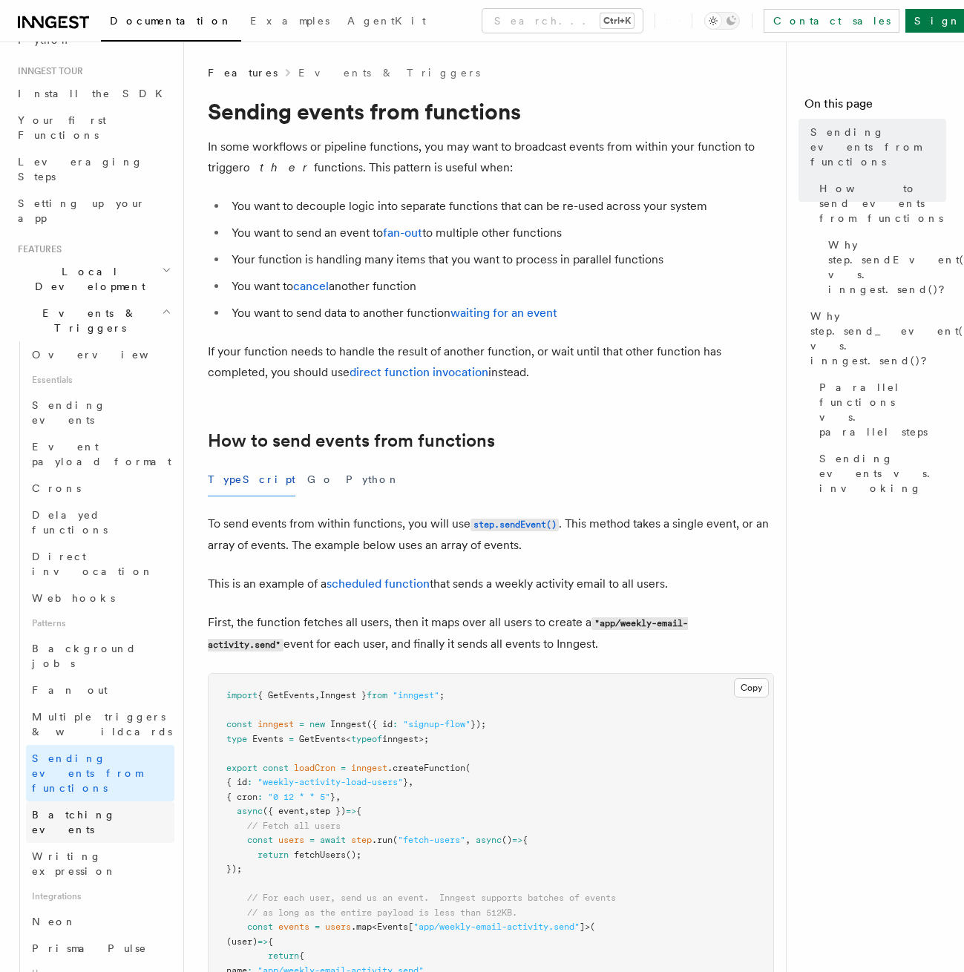
click at [129, 801] on link "Batching events" at bounding box center [100, 822] width 148 height 42
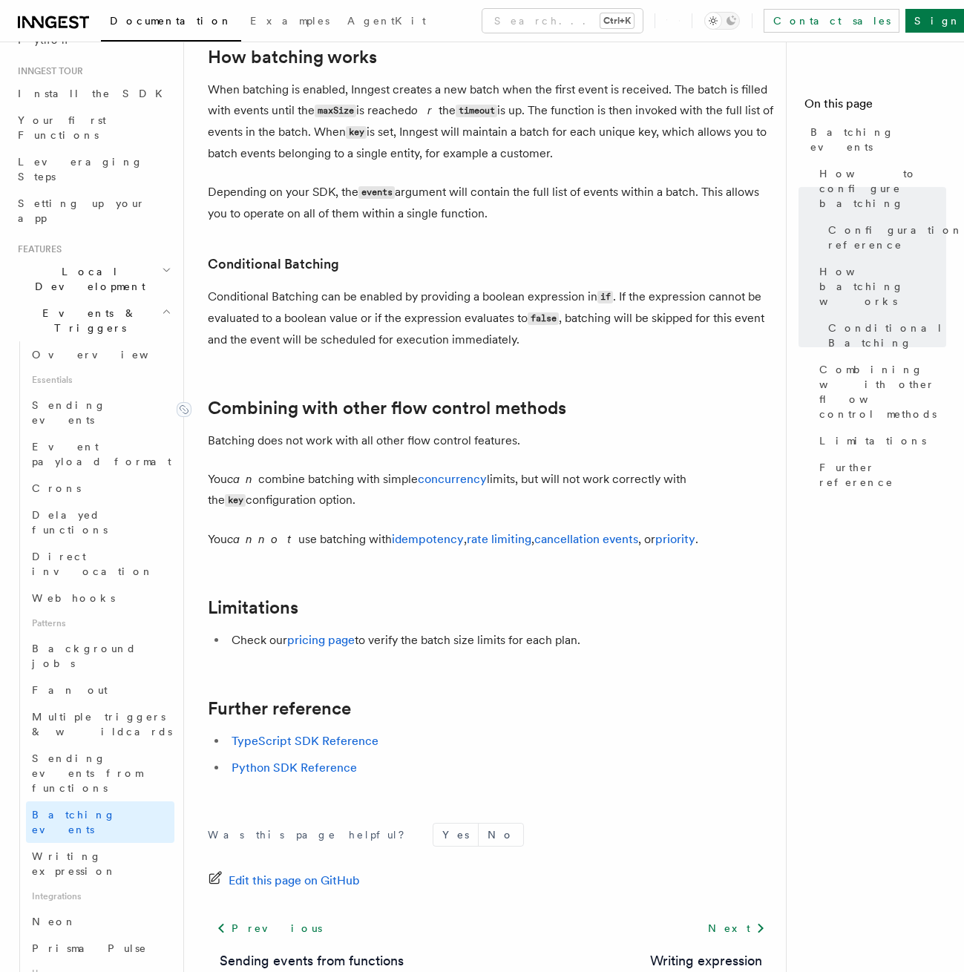
scroll to position [1335, 0]
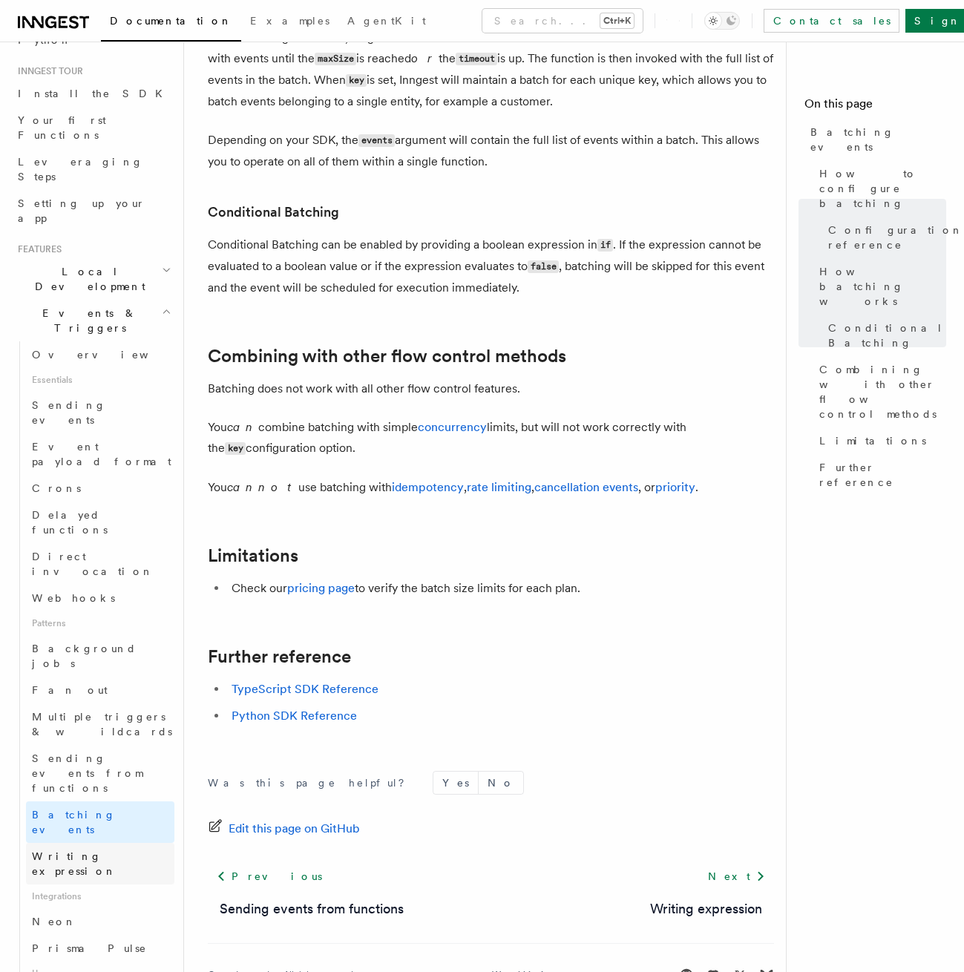
click at [103, 850] on span "Writing expression" at bounding box center [74, 863] width 85 height 27
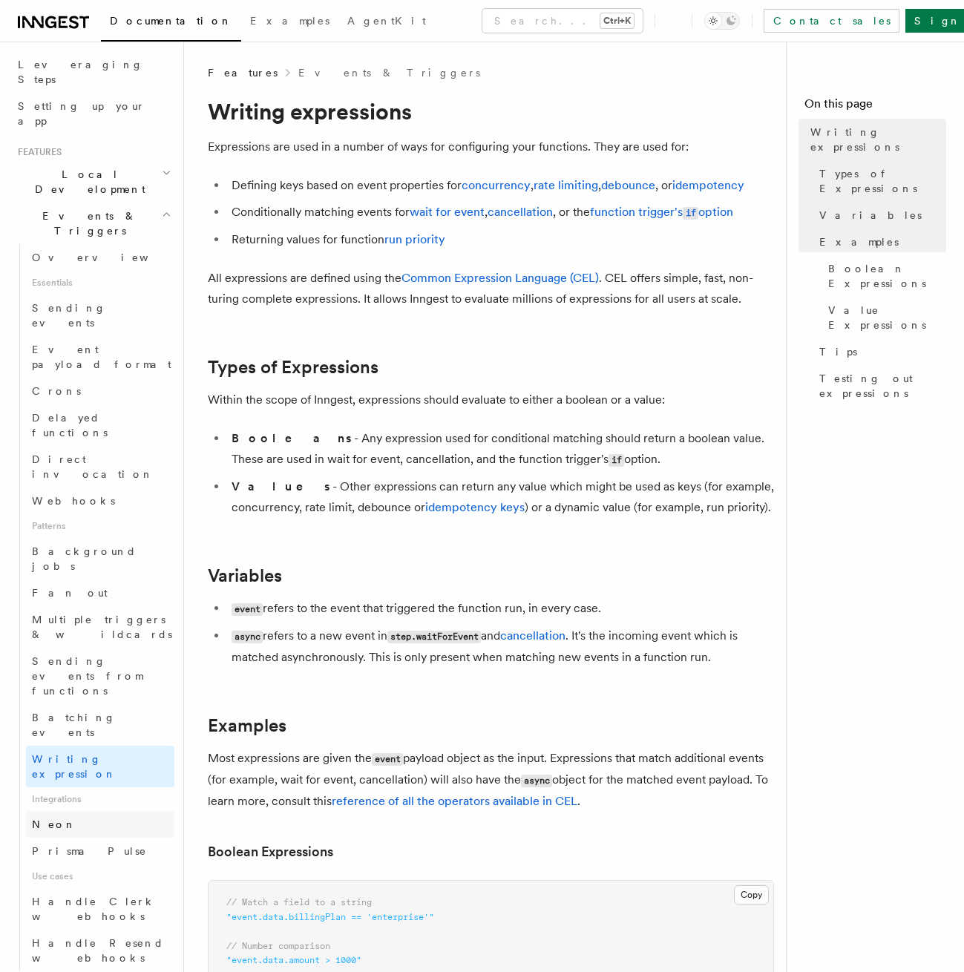
scroll to position [267, 0]
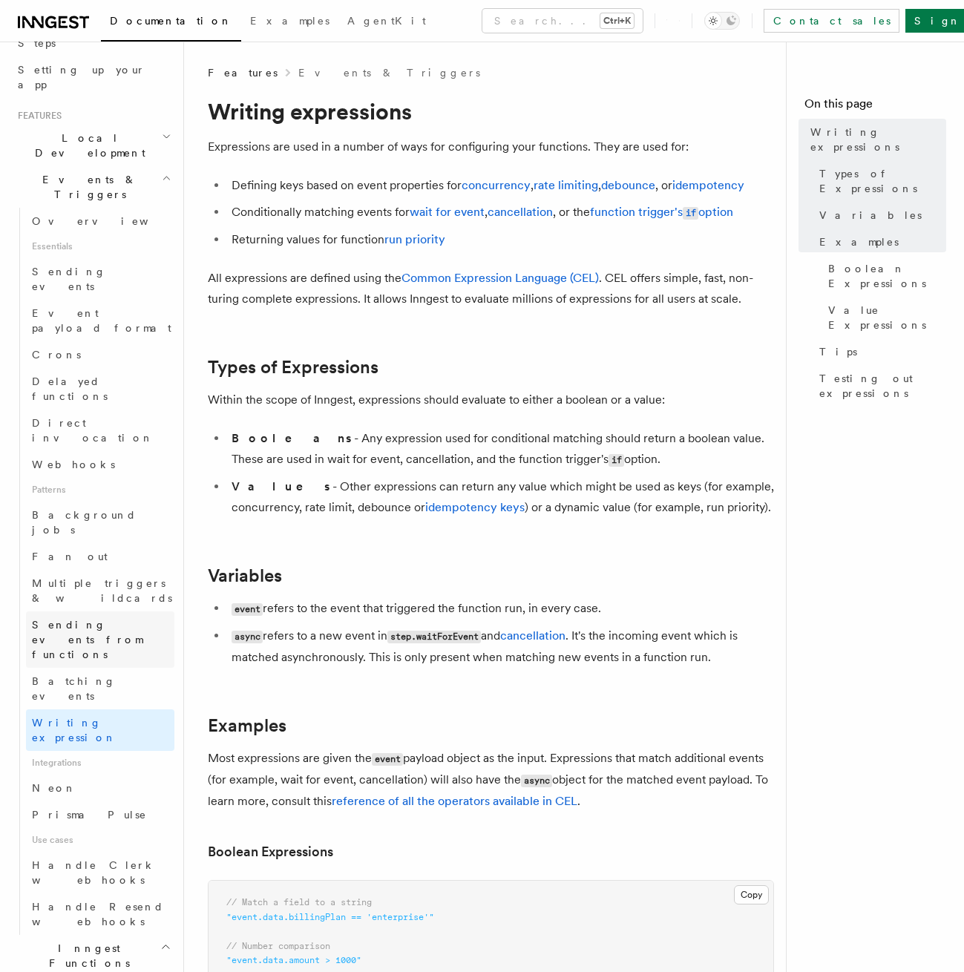
click at [128, 611] on link "Sending events from functions" at bounding box center [100, 639] width 148 height 56
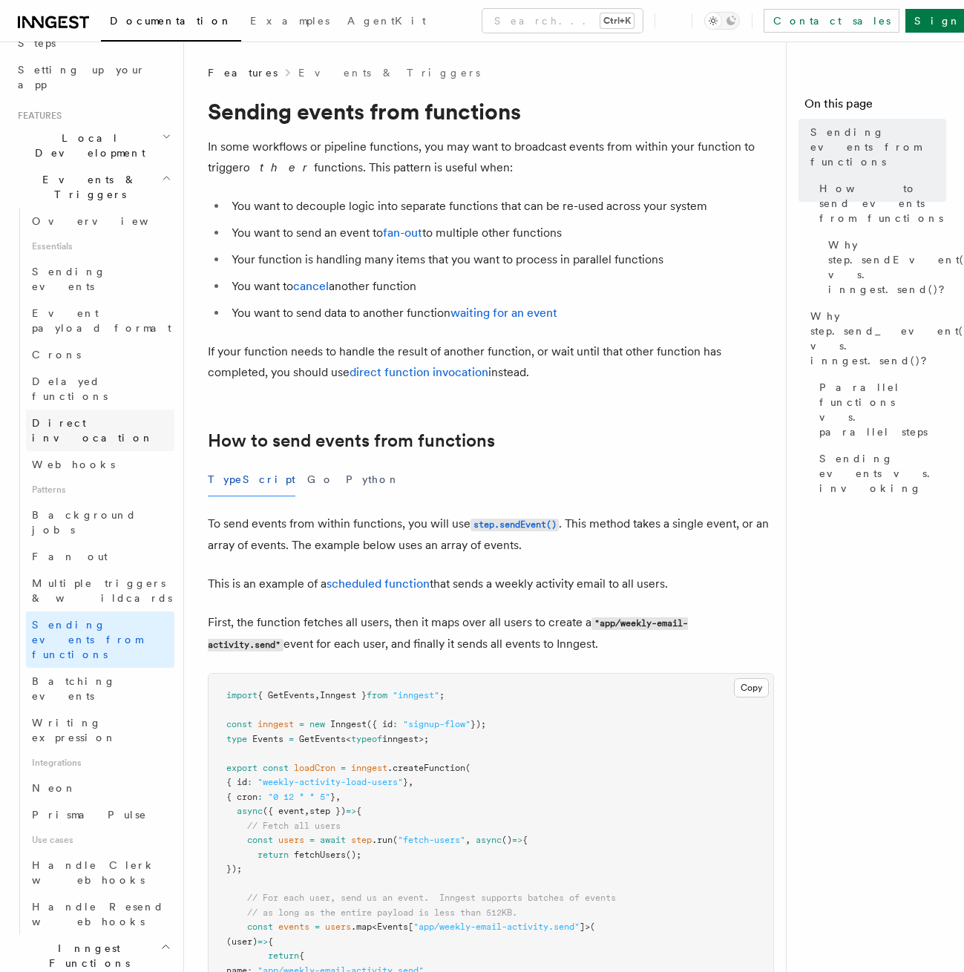
click at [114, 409] on link "Direct invocation" at bounding box center [100, 430] width 148 height 42
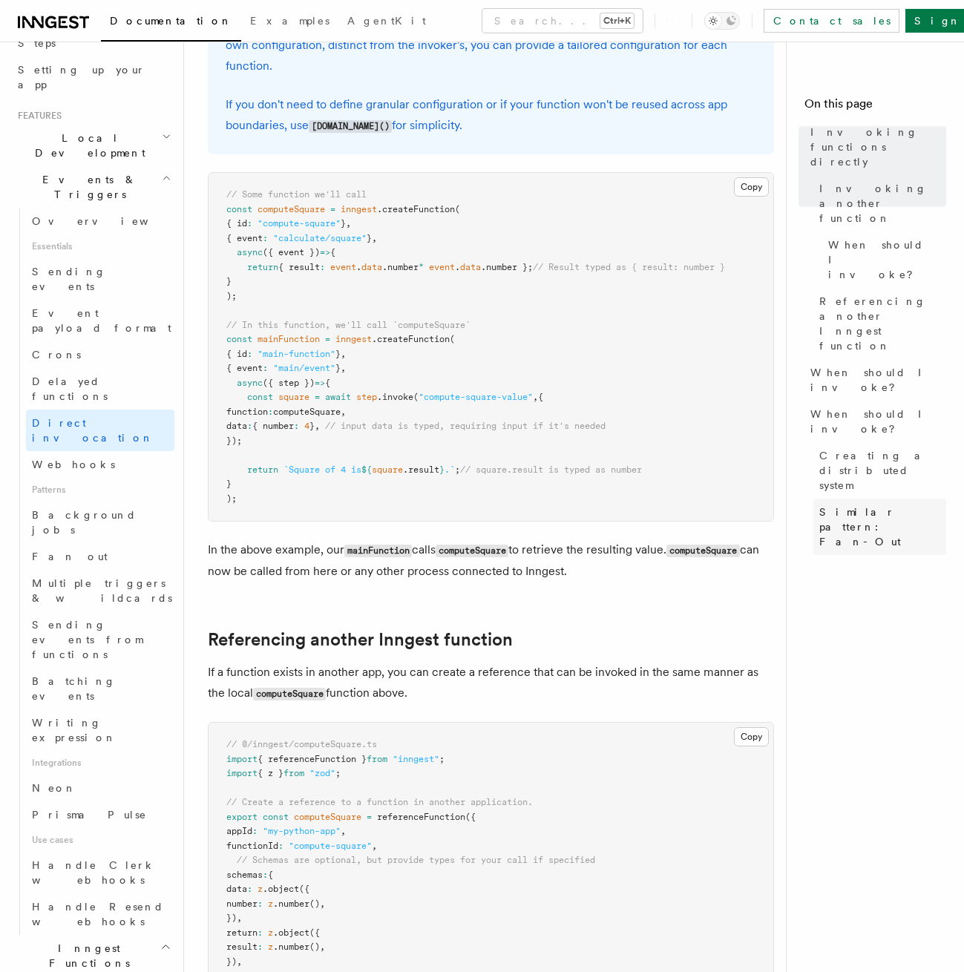
scroll to position [534, 0]
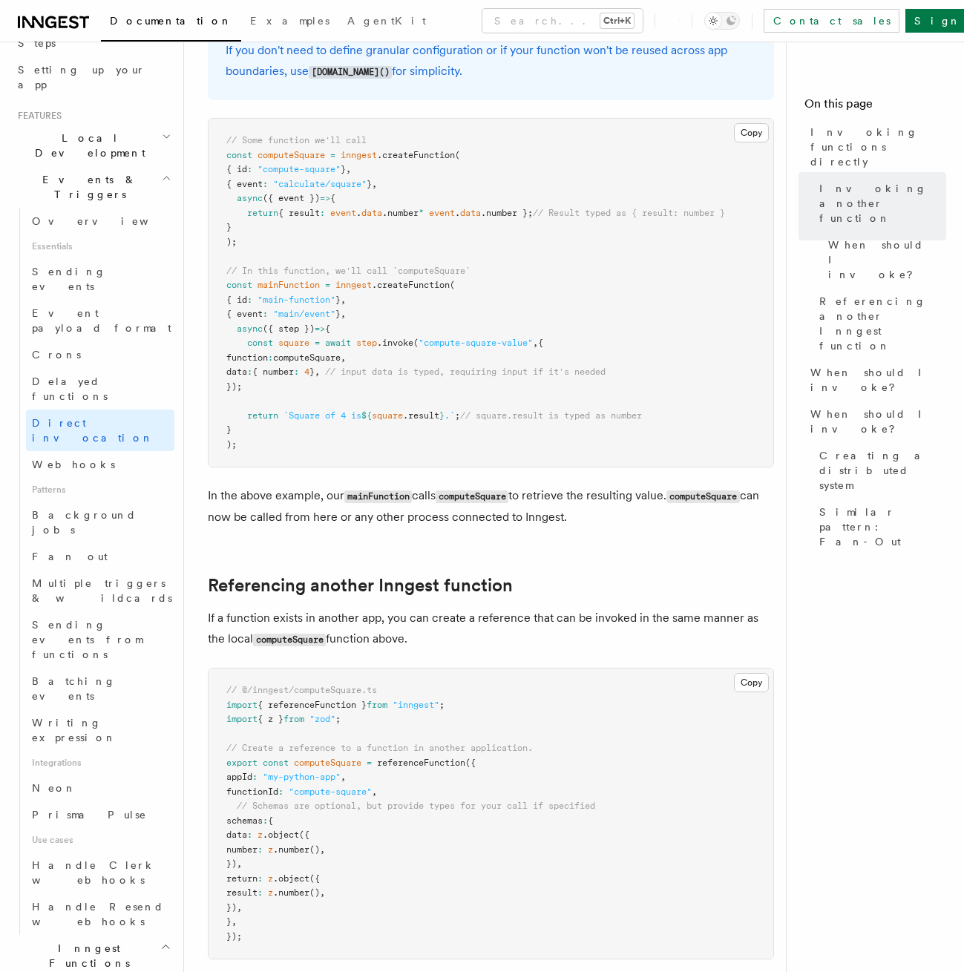
click at [631, 160] on pre "// Some function we'll call const computeSquare = inngest .createFunction ( { i…" at bounding box center [490, 293] width 565 height 348
click at [774, 303] on main "Features Events & Triggers Invoking functions directly Inngest's step.invoke() …" at bounding box center [503, 868] width 590 height 2722
click at [810, 407] on span "When should I invoke?" at bounding box center [878, 422] width 136 height 30
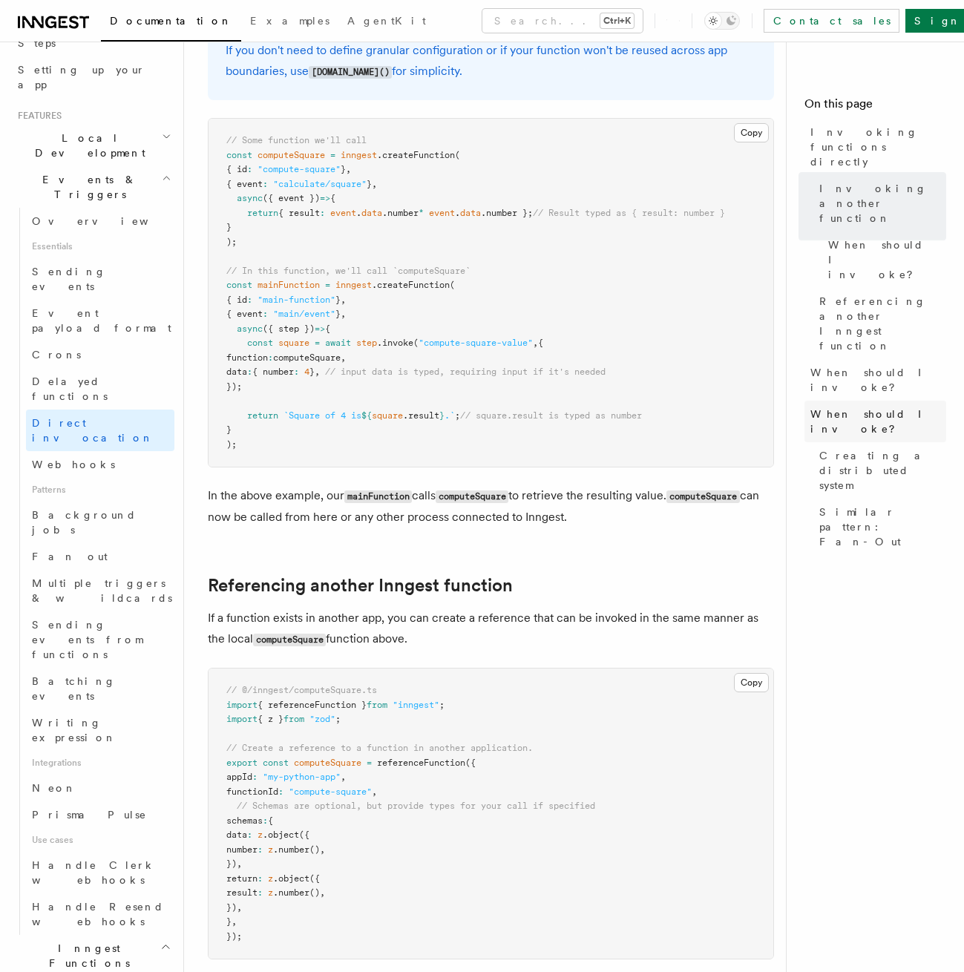
click at [841, 407] on span "When should I invoke?" at bounding box center [878, 422] width 136 height 30
click at [855, 407] on span "When should I invoke?" at bounding box center [878, 422] width 136 height 30
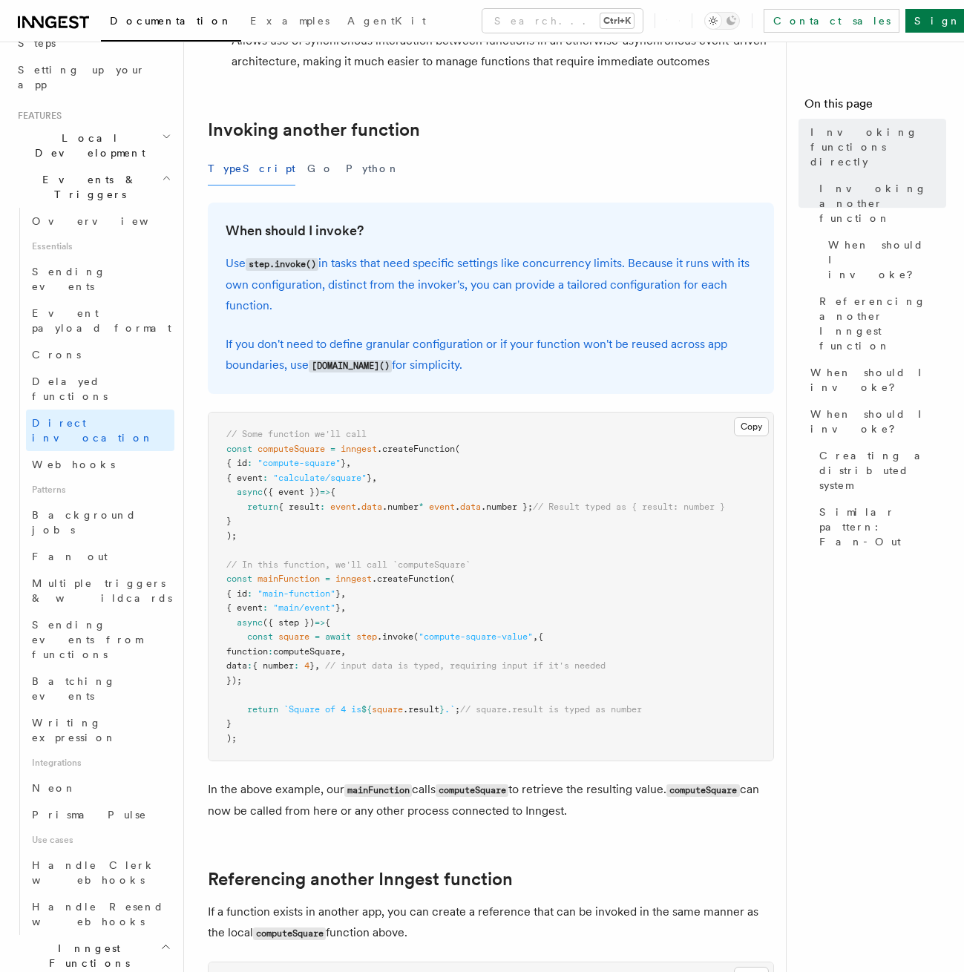
scroll to position [267, 0]
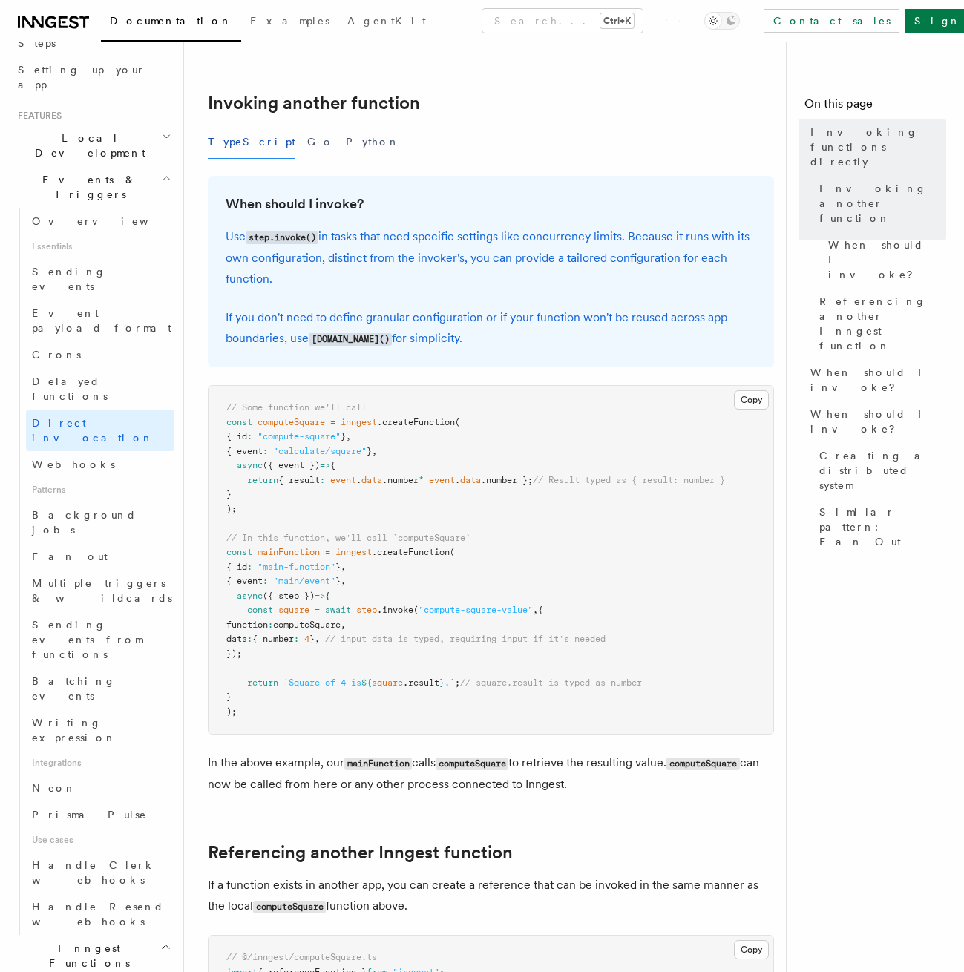
click at [707, 96] on h2 "Invoking another function" at bounding box center [491, 103] width 566 height 21
click at [808, 512] on nav "On this page Invoking functions directly Invoking another function When should …" at bounding box center [875, 507] width 178 height 930
click at [171, 389] on header "Search... Documentation Examples AgentKit Home Quick start Next.js Node.js Pyth…" at bounding box center [92, 507] width 184 height 930
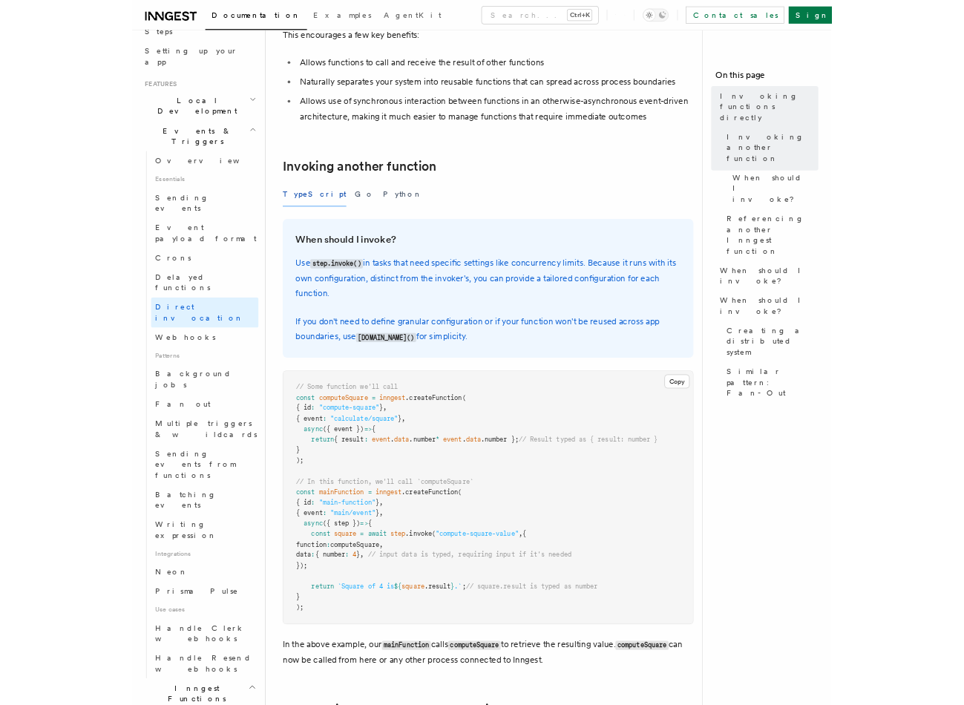
scroll to position [0, 0]
